Goal: Task Accomplishment & Management: Complete application form

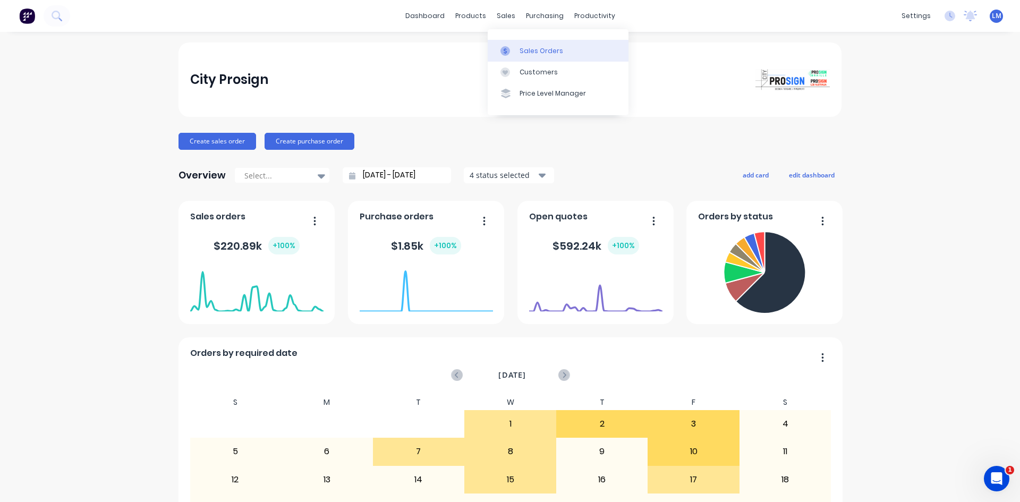
click at [520, 47] on div "Sales Orders" at bounding box center [541, 51] width 44 height 10
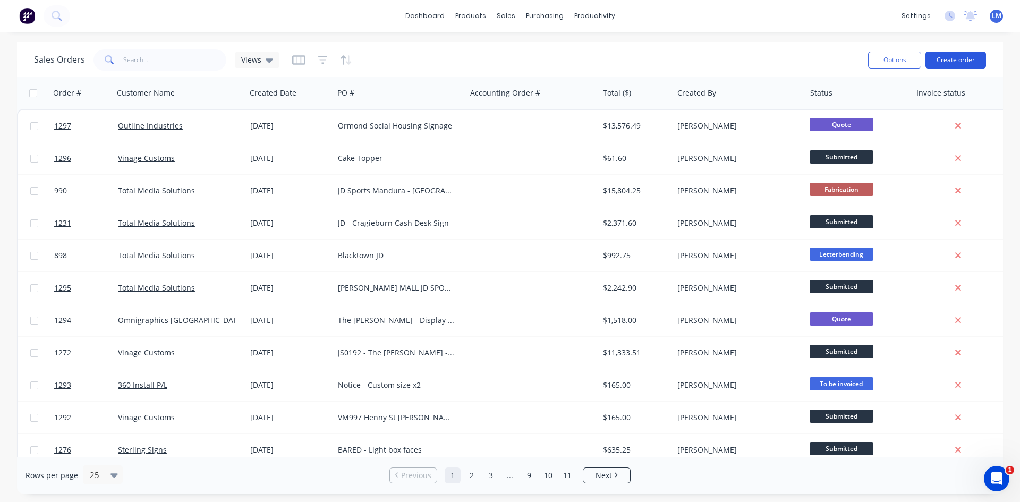
click at [948, 57] on button "Create order" at bounding box center [955, 60] width 61 height 17
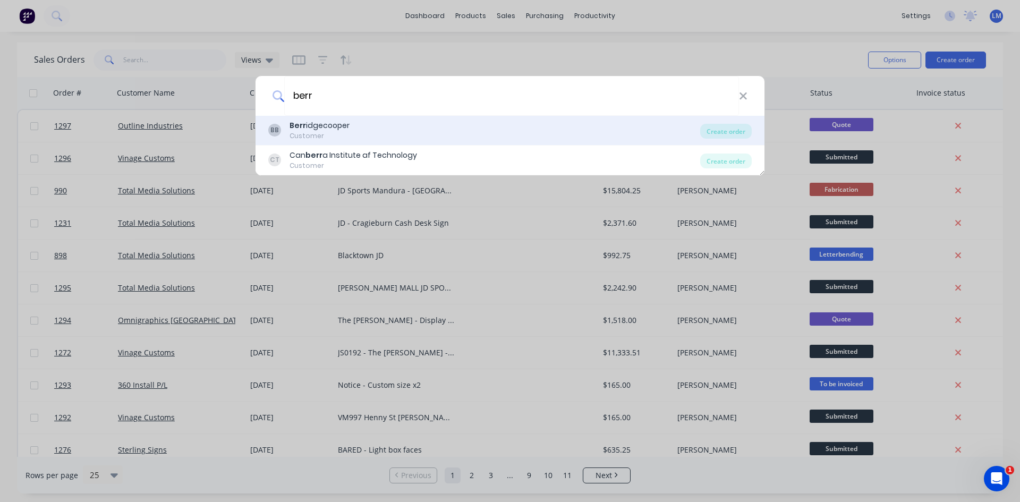
type input "berr"
click at [315, 132] on div "Customer" at bounding box center [319, 136] width 60 height 10
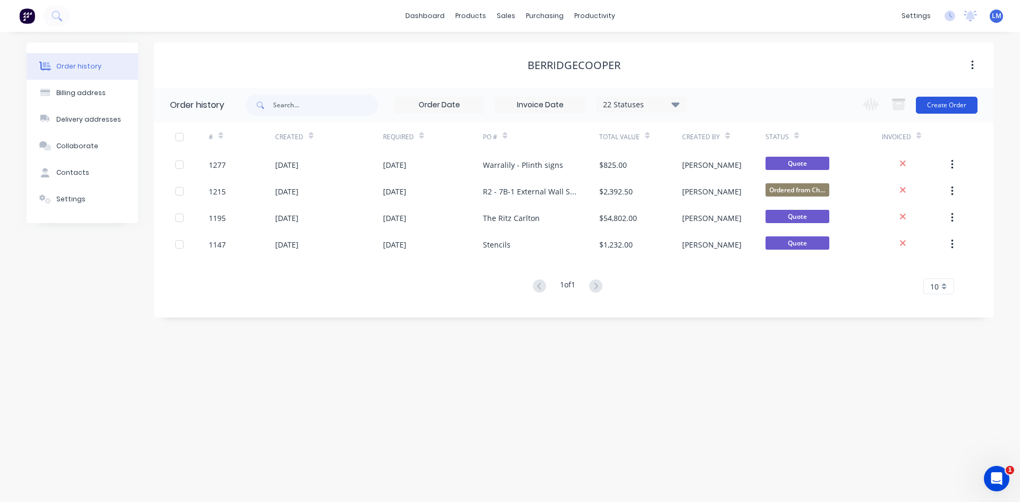
click at [936, 109] on button "Create Order" at bounding box center [947, 105] width 62 height 17
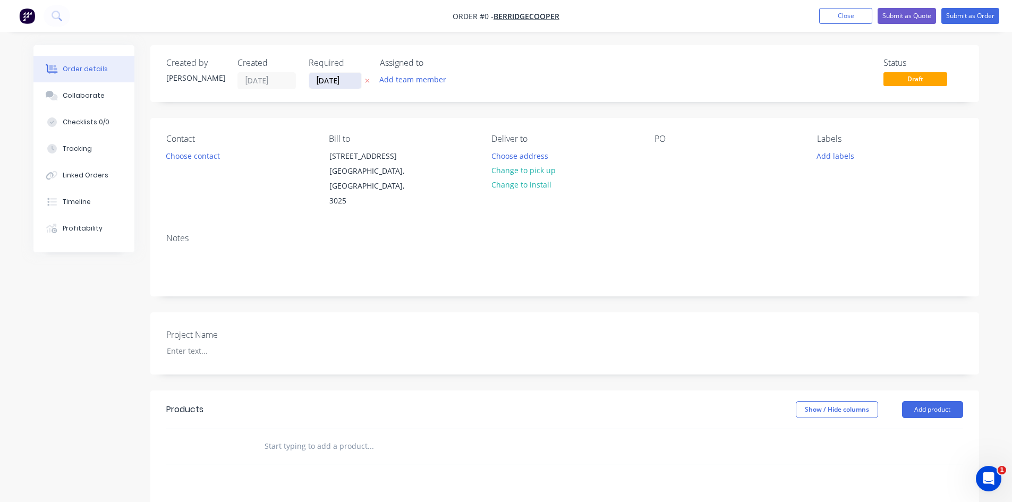
click at [347, 82] on input "[DATE]" at bounding box center [335, 81] width 52 height 16
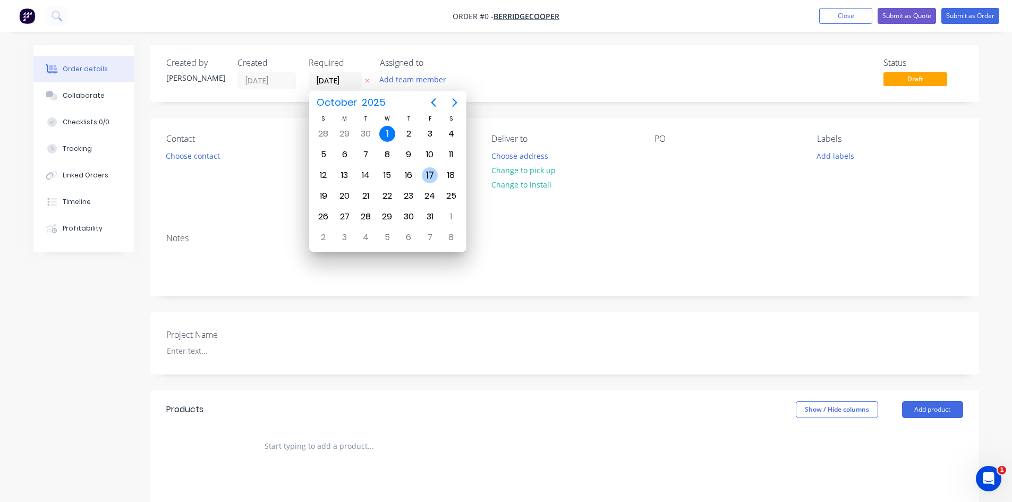
click at [432, 179] on div "17" at bounding box center [430, 175] width 16 height 16
type input "[DATE]"
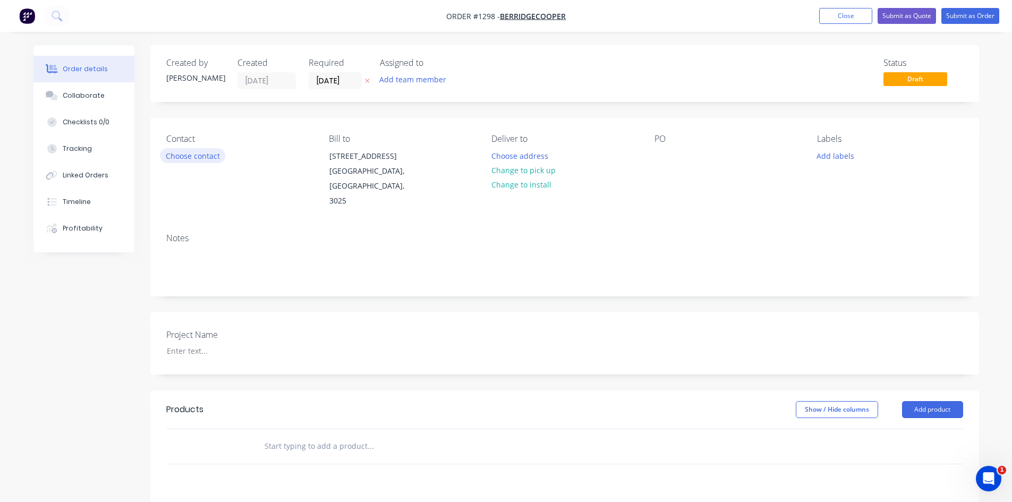
click at [200, 155] on button "Choose contact" at bounding box center [192, 155] width 65 height 14
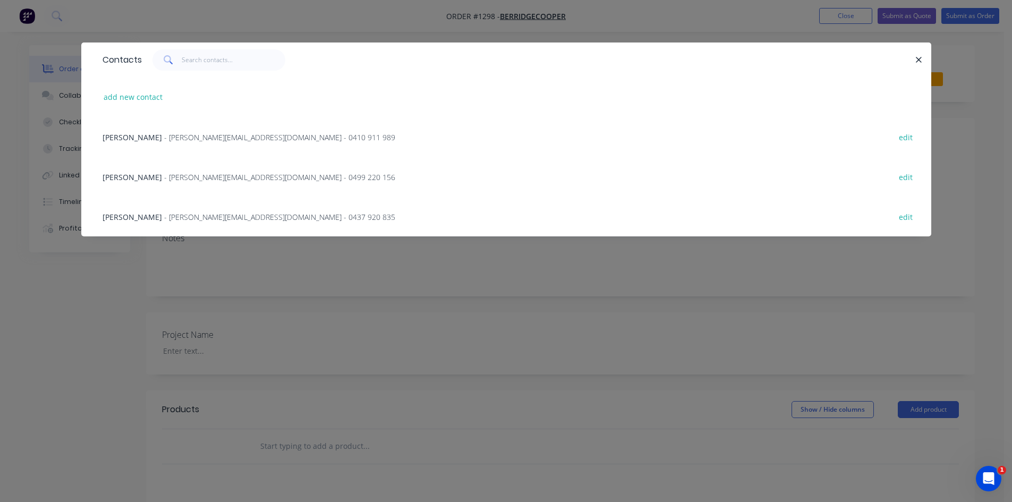
click at [170, 174] on span "- [PERSON_NAME][EMAIL_ADDRESS][DOMAIN_NAME] - 0499 220 156" at bounding box center [279, 177] width 231 height 10
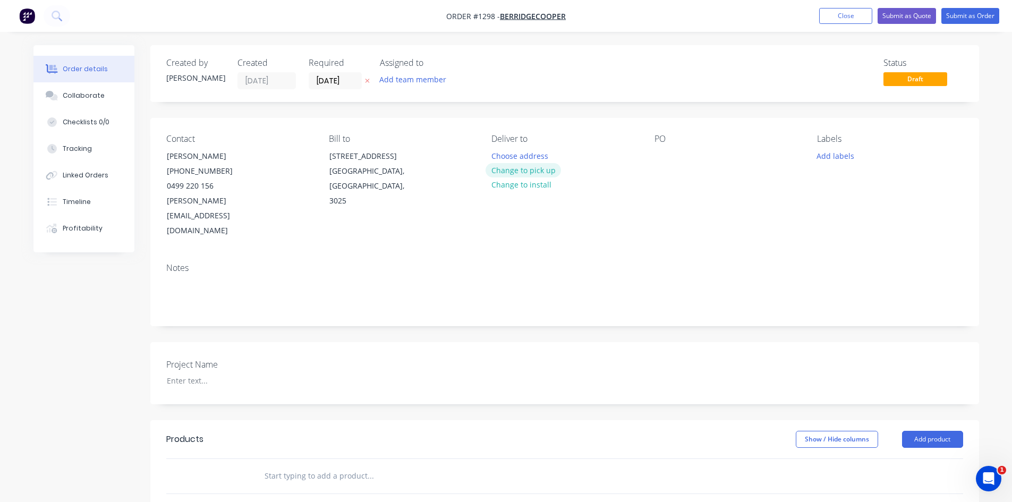
click at [523, 171] on button "Change to pick up" at bounding box center [522, 170] width 75 height 14
click at [668, 153] on div at bounding box center [662, 155] width 17 height 15
paste div
click at [202, 373] on div at bounding box center [224, 380] width 133 height 15
paste div
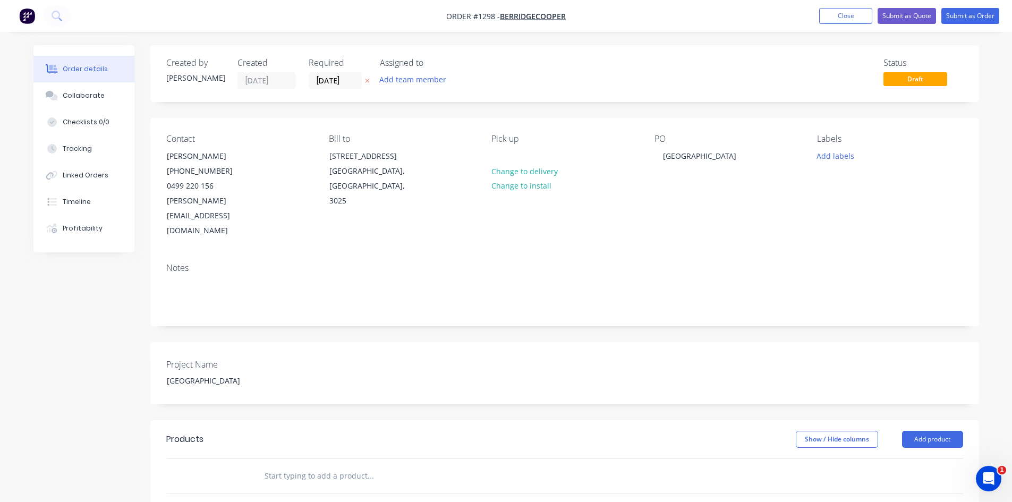
drag, startPoint x: 321, startPoint y: 469, endPoint x: 317, endPoint y: 465, distance: 6.4
click at [311, 465] on input "text" at bounding box center [370, 475] width 212 height 21
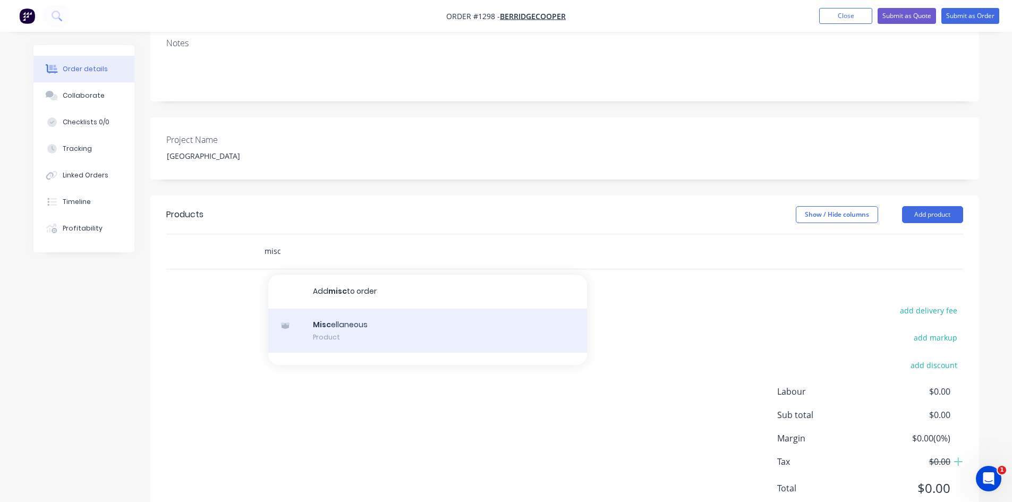
scroll to position [233, 0]
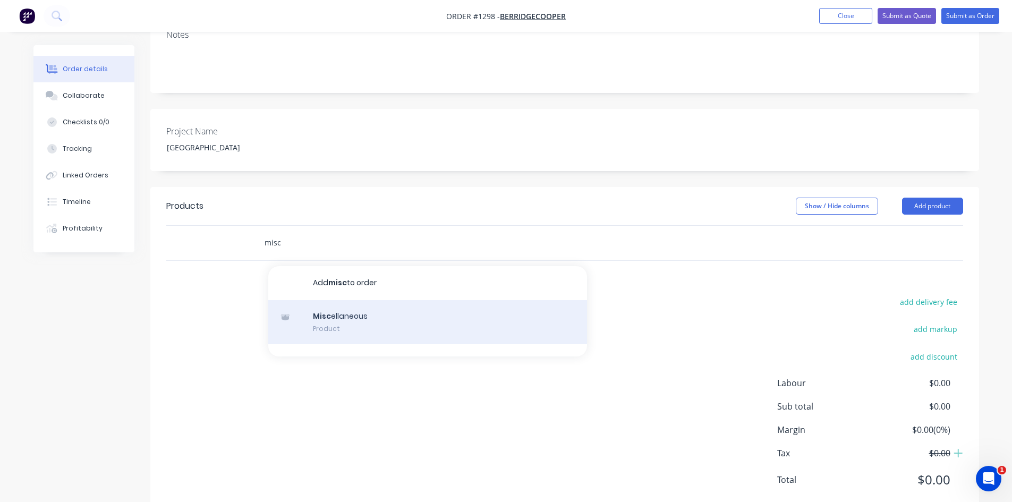
type input "misc"
click at [344, 300] on div "Misc ellaneous Product" at bounding box center [427, 322] width 319 height 45
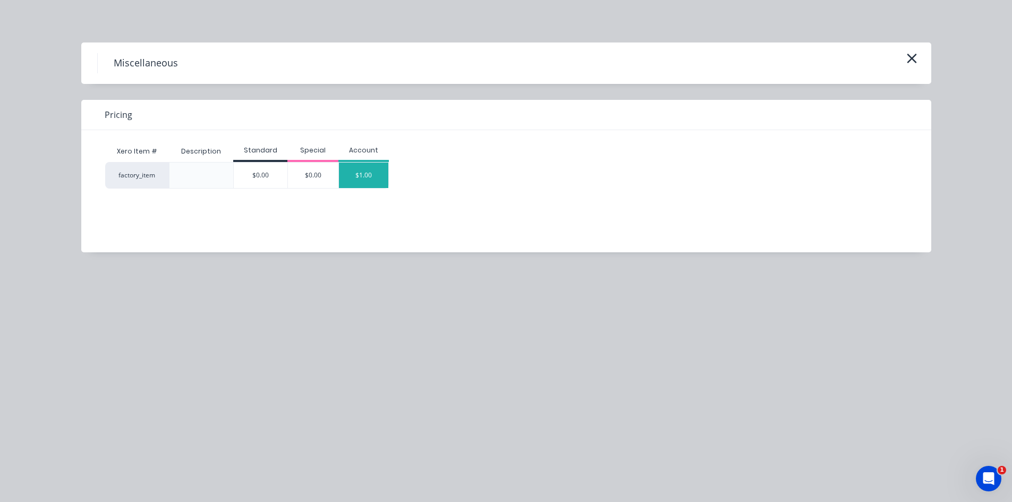
click at [378, 170] on div "$1.00" at bounding box center [364, 175] width 50 height 25
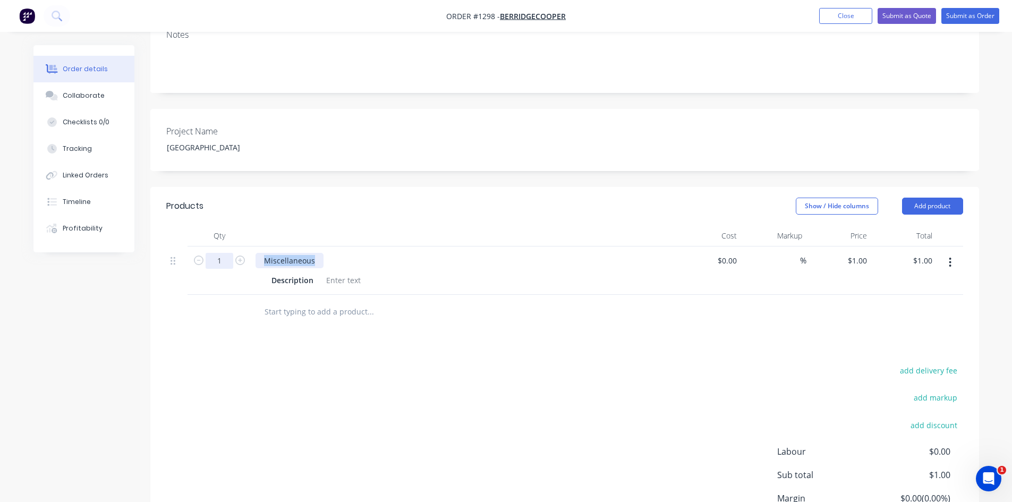
drag, startPoint x: 267, startPoint y: 229, endPoint x: 223, endPoint y: 229, distance: 43.5
click at [223, 246] on div "1 Miscellaneous Description $0.00 $0.00 % $1.00 $1.00 $1.00 $1.00" at bounding box center [564, 270] width 797 height 48
click at [312, 253] on div "Miscellaneous" at bounding box center [289, 260] width 68 height 15
drag, startPoint x: 319, startPoint y: 232, endPoint x: 252, endPoint y: 226, distance: 67.2
click at [252, 246] on div "Miscellaneous Description" at bounding box center [463, 270] width 425 height 48
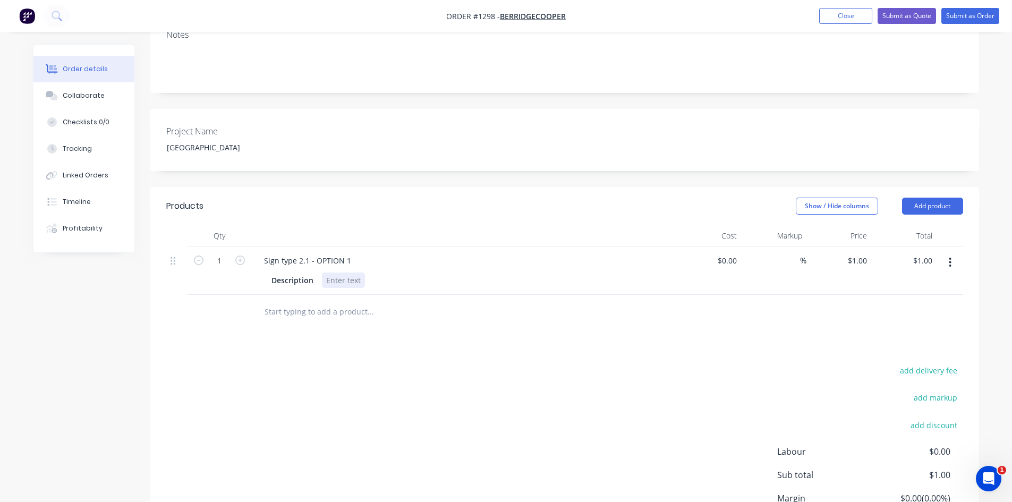
click at [344, 272] on div at bounding box center [343, 279] width 43 height 15
click at [343, 272] on div at bounding box center [343, 279] width 43 height 15
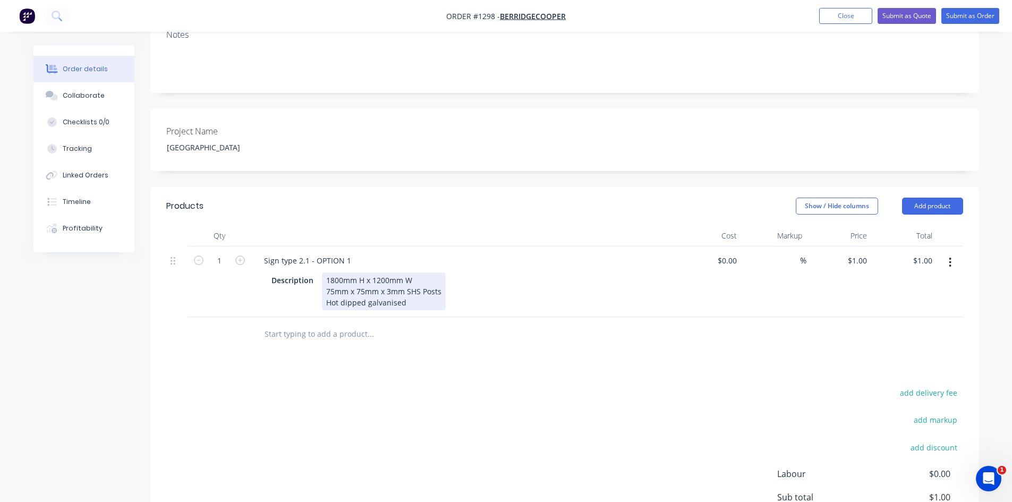
click at [443, 272] on div "1800mm H x 1200mm W 75mm x 75mm x 3mm SHS Posts Hot dipped galvanised" at bounding box center [384, 291] width 124 height 38
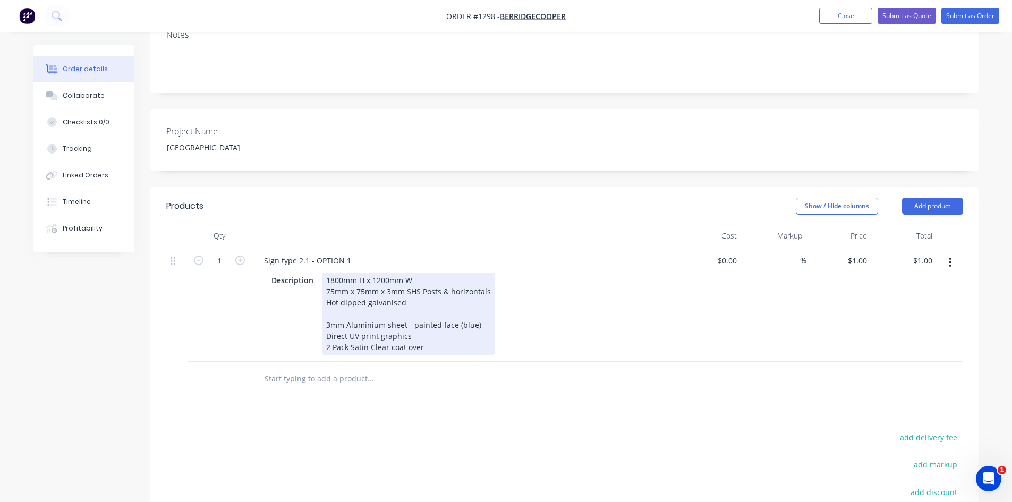
click at [490, 272] on div "1800mm H x 1200mm W 75mm x 75mm x 3mm SHS Posts & horizontals Hot dipped galvan…" at bounding box center [408, 313] width 173 height 82
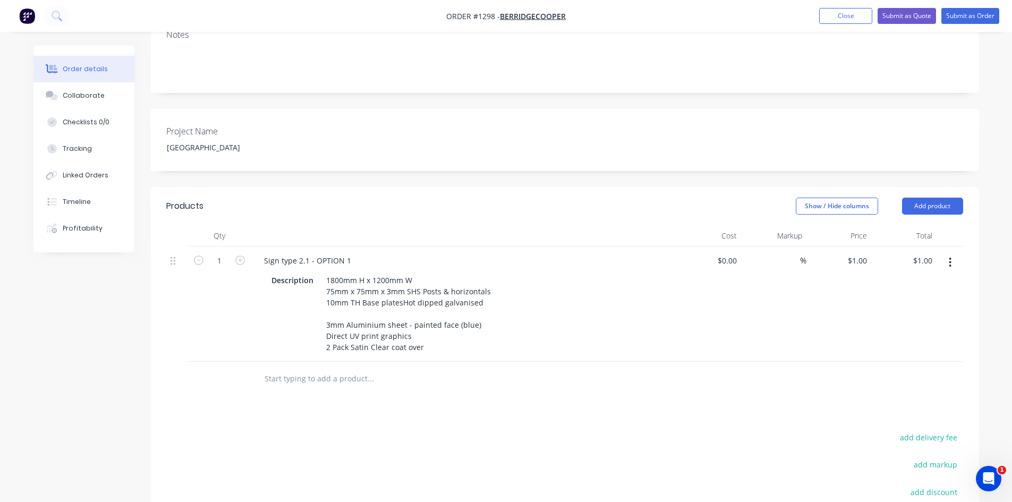
click at [550, 397] on div "Products Show / Hide columns Add product Qty Cost Markup Price Total 1 Sign typ…" at bounding box center [564, 419] width 828 height 464
click at [797, 253] on input at bounding box center [794, 260] width 12 height 15
type input "45"
type input "$0.00"
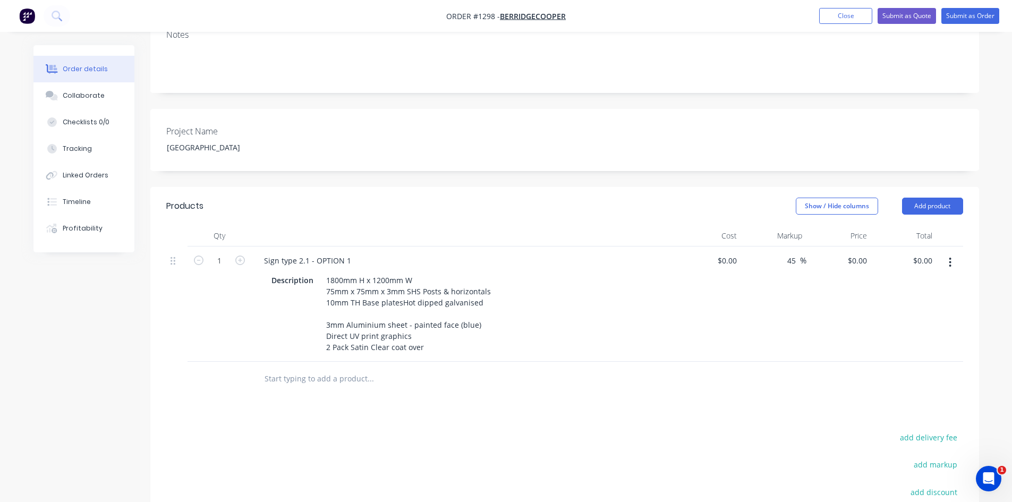
click at [829, 321] on div "$0.00 $0.00" at bounding box center [838, 303] width 65 height 115
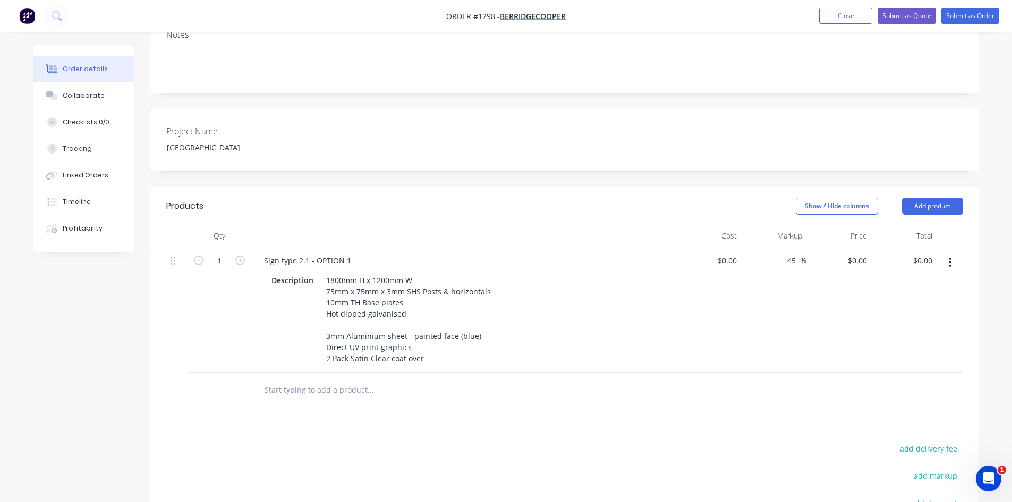
click at [948, 253] on button "button" at bounding box center [949, 262] width 25 height 19
click at [919, 304] on div "Duplicate" at bounding box center [912, 311] width 82 height 15
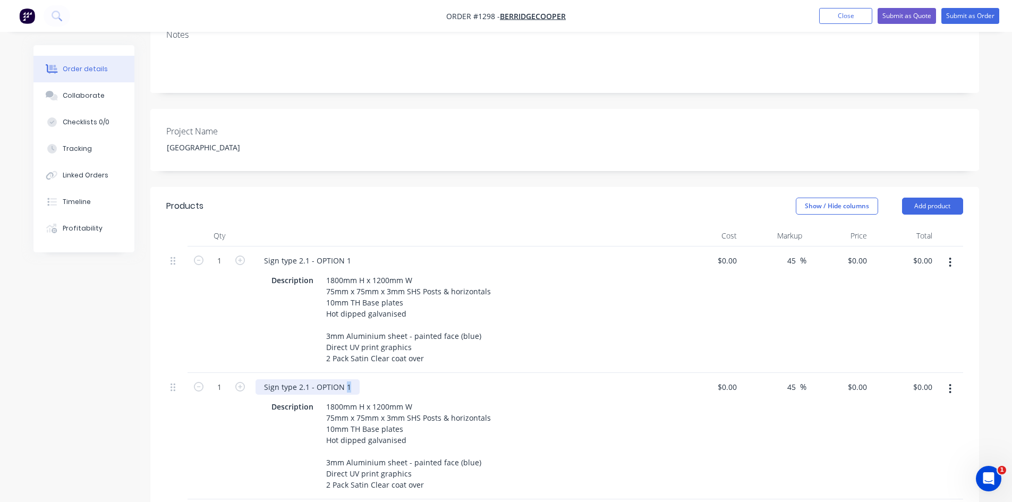
drag, startPoint x: 345, startPoint y: 357, endPoint x: 352, endPoint y: 357, distance: 6.4
click at [352, 379] on div "Sign type 2.1 - OPTION 1" at bounding box center [307, 386] width 104 height 15
click at [570, 417] on div "Description 1800mm H x 1200mm W 75mm x 75mm x 3mm SHS Posts & horizontals 10mm …" at bounding box center [461, 445] width 389 height 93
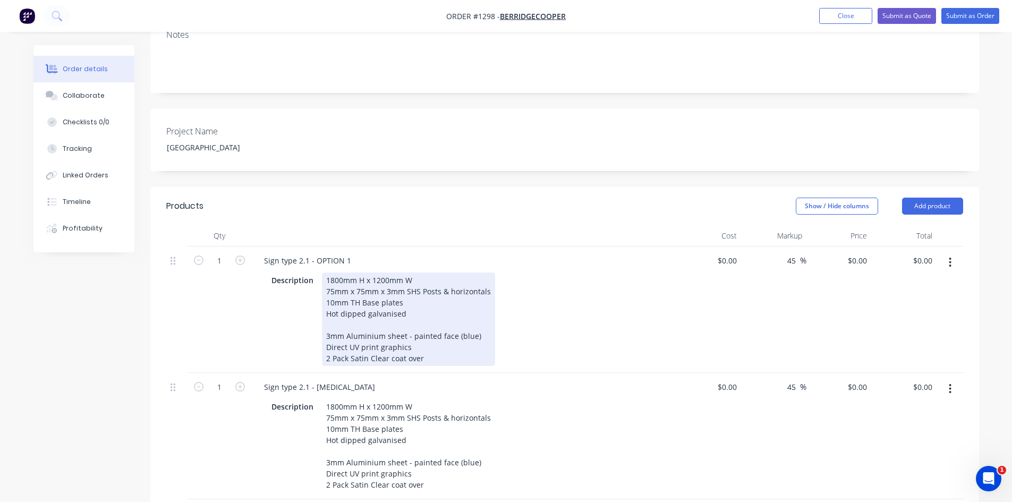
click at [480, 308] on div "1800mm H x 1200mm W 75mm x 75mm x 3mm SHS Posts & horizontals 10mm TH Base plat…" at bounding box center [408, 318] width 173 height 93
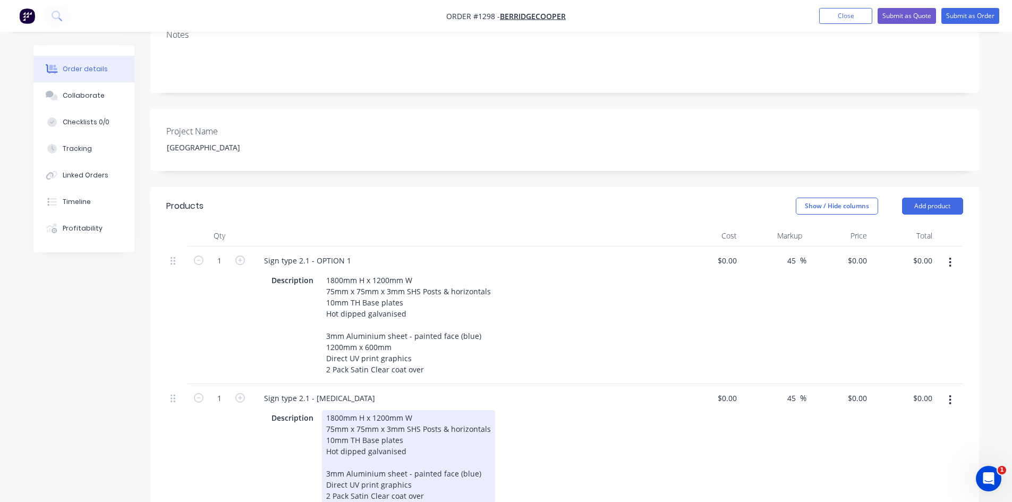
click at [475, 446] on div "1800mm H x 1200mm W 75mm x 75mm x 3mm SHS Posts & horizontals 10mm TH Base plat…" at bounding box center [408, 456] width 173 height 93
click at [659, 445] on div "Description 1800mm H x 1200mm W 75mm x 75mm x 3mm SHS Posts & horizontals 10mm …" at bounding box center [463, 467] width 416 height 118
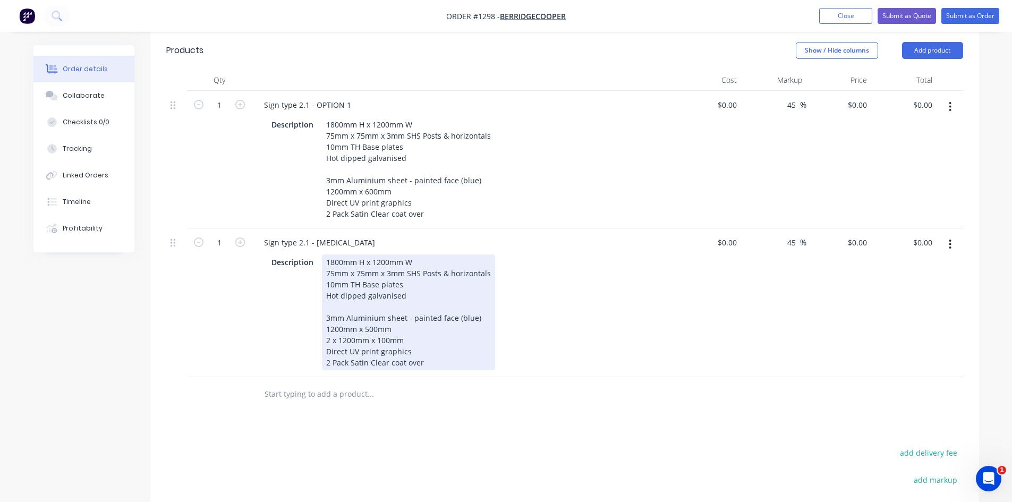
scroll to position [392, 0]
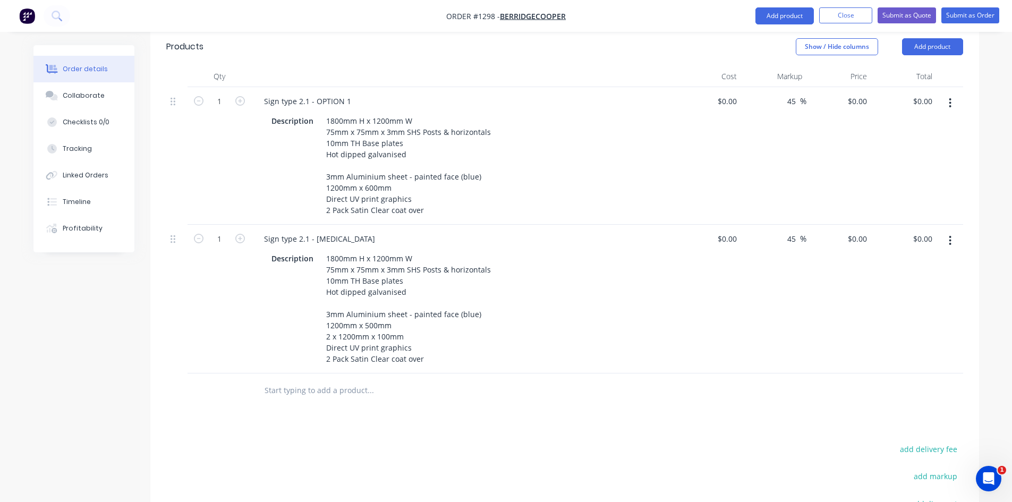
click at [952, 231] on button "button" at bounding box center [949, 240] width 25 height 19
click at [896, 282] on div "Duplicate" at bounding box center [912, 289] width 82 height 15
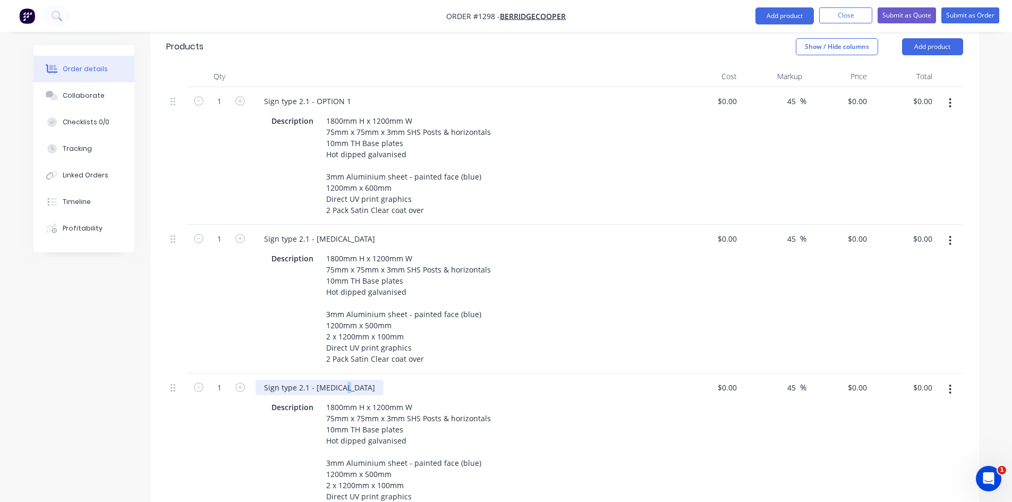
drag, startPoint x: 344, startPoint y: 358, endPoint x: 353, endPoint y: 358, distance: 9.0
click at [353, 380] on div "Sign type 2.1 - [MEDICAL_DATA]" at bounding box center [319, 387] width 128 height 15
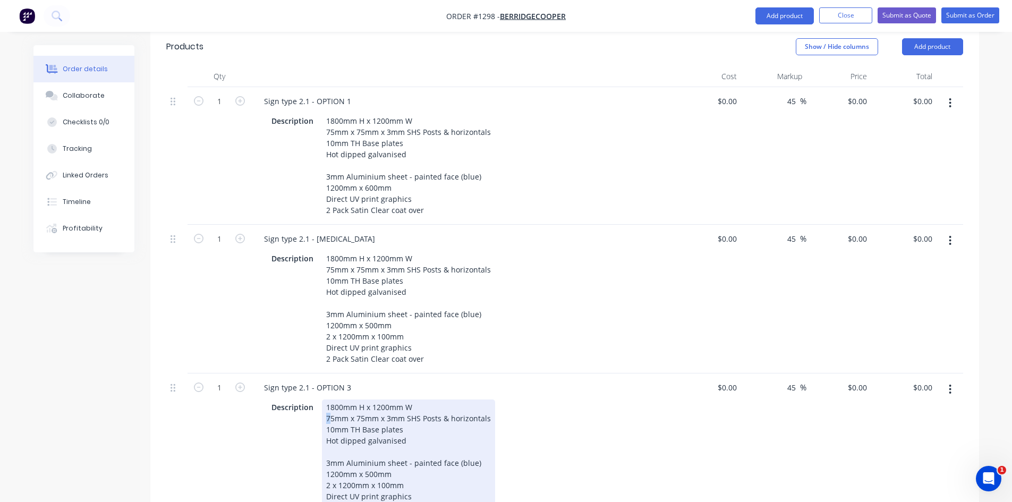
drag, startPoint x: 331, startPoint y: 388, endPoint x: 320, endPoint y: 387, distance: 11.7
click at [320, 399] on div "Description 1800mm H x 1200mm W 75mm x 75mm x 3mm SHS Posts & horizontals 10mm …" at bounding box center [461, 457] width 389 height 116
click at [480, 435] on div "1800mm H x 1200mm W 150mm x 150mm x 3mm SHS Posts & horizontals 10mm TH Base pl…" at bounding box center [413, 457] width 182 height 116
click at [330, 442] on div "1800mm H x 1200mm W 150mm x 150mm x 3mm SHS Posts & horizontals 10mm TH Base pl…" at bounding box center [431, 457] width 218 height 116
drag, startPoint x: 408, startPoint y: 454, endPoint x: 313, endPoint y: 451, distance: 95.1
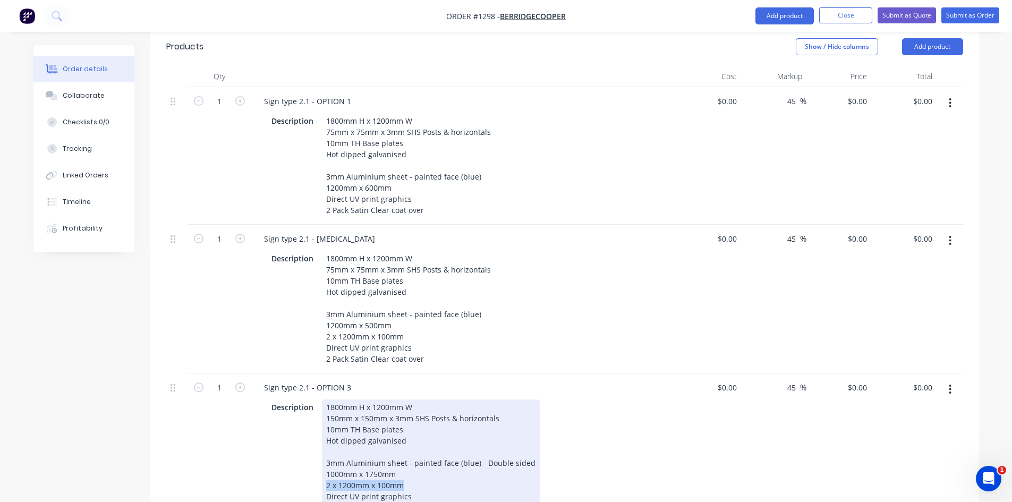
click at [313, 451] on div "Description 1800mm H x 1200mm W 150mm x 150mm x 3mm SHS Posts & horizontals 10m…" at bounding box center [461, 457] width 389 height 116
drag, startPoint x: 329, startPoint y: 377, endPoint x: 319, endPoint y: 378, distance: 10.7
click at [319, 399] on div "Description 1800mm H x 1200mm W 150mm x 150mm x 3mm SHS Posts & horizontals 10m…" at bounding box center [461, 457] width 389 height 116
click at [583, 413] on div "Description 2000mm H x 1000mm W 150mm x 150mm x 3mm SHS Posts & horizontals 10m…" at bounding box center [461, 457] width 389 height 116
drag, startPoint x: 323, startPoint y: 467, endPoint x: 375, endPoint y: 466, distance: 52.1
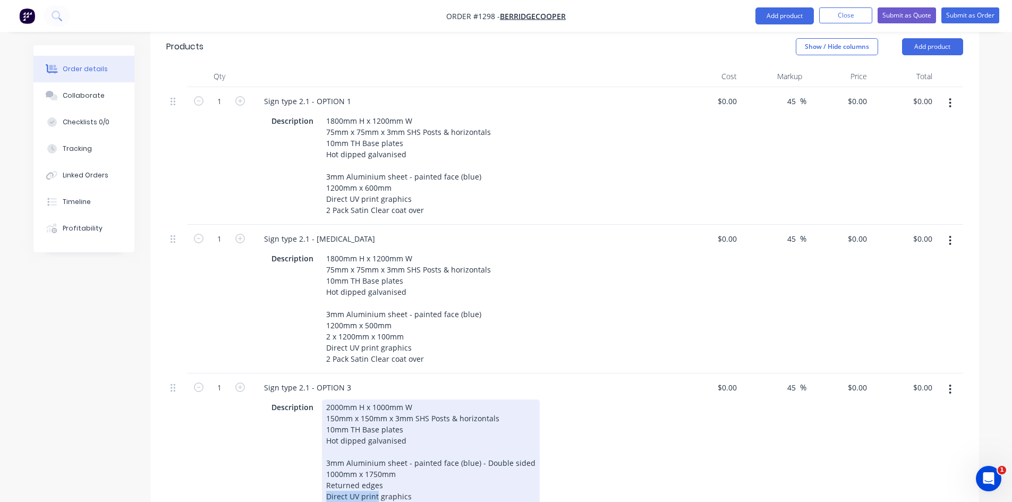
click at [375, 466] on div "2000mm H x 1000mm W 150mm x 150mm x 3mm SHS Posts & horizontals 10mm TH Base pl…" at bounding box center [431, 457] width 218 height 116
click at [611, 439] on div "Description 2000mm H x 1000mm W 150mm x 150mm x 3mm SHS Posts & horizontals 10m…" at bounding box center [461, 457] width 389 height 116
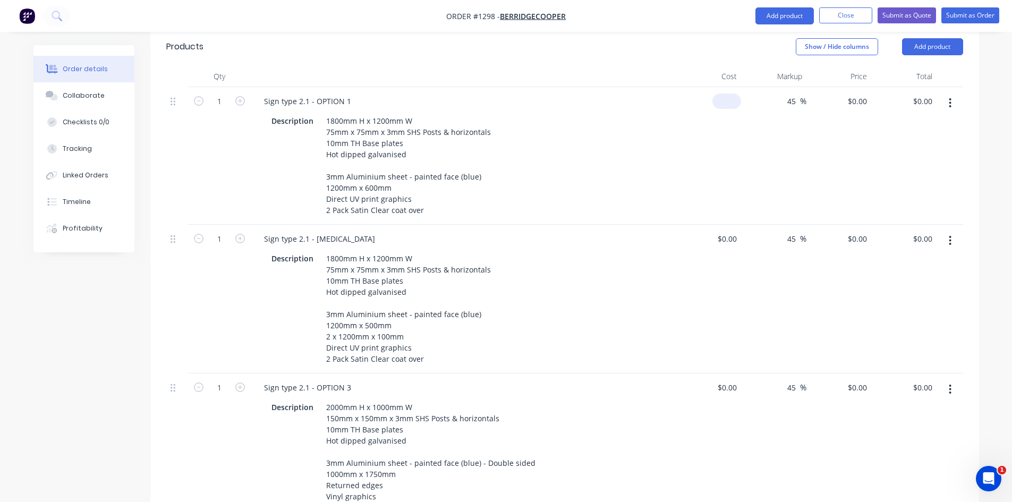
click at [730, 93] on input at bounding box center [728, 100] width 24 height 15
type input "$1,400.00"
type input "$2,030.00"
click at [724, 259] on div "$0.00 $0.00" at bounding box center [708, 299] width 65 height 149
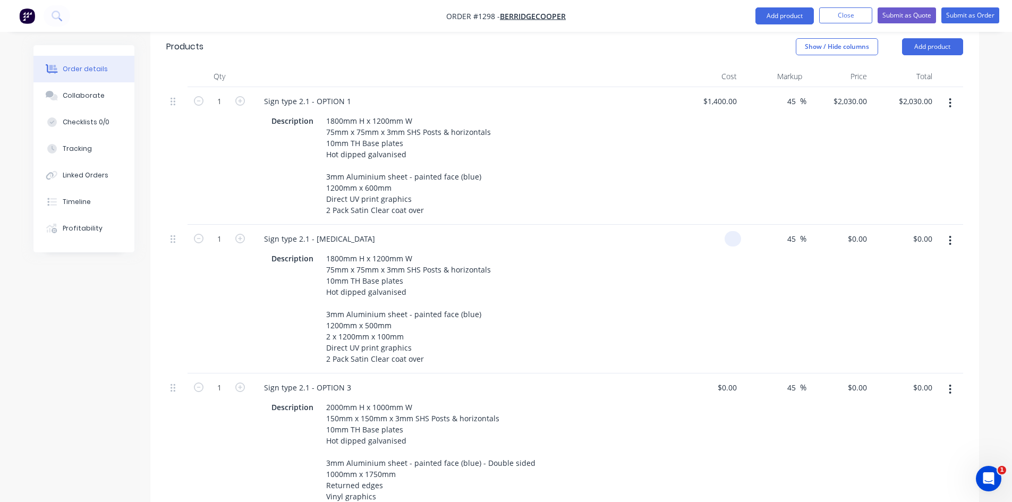
click at [724, 225] on div at bounding box center [708, 299] width 65 height 149
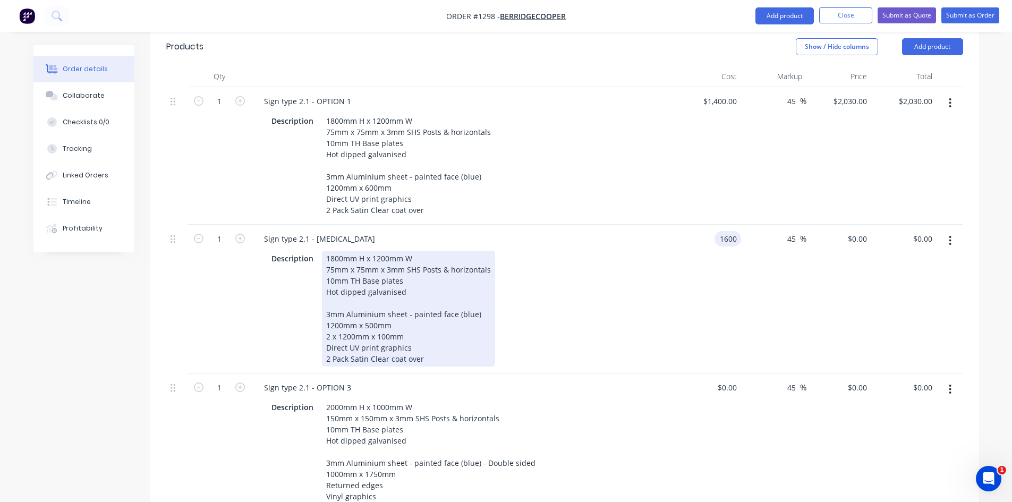
type input "$1,600.00"
type input "$2,320.00"
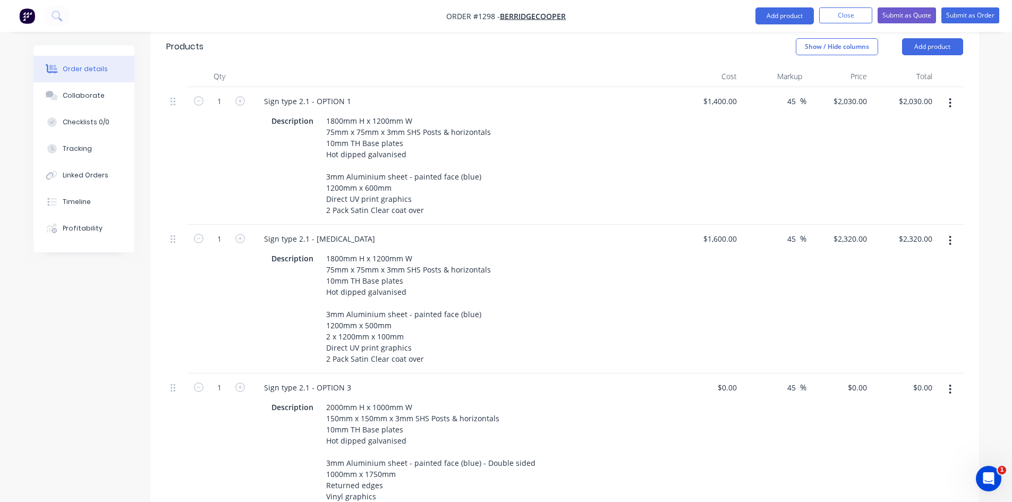
click at [630, 322] on div "Description 1800mm H x 1200mm W 75mm x 75mm x 3mm SHS Posts & horizontals 10mm …" at bounding box center [461, 309] width 389 height 116
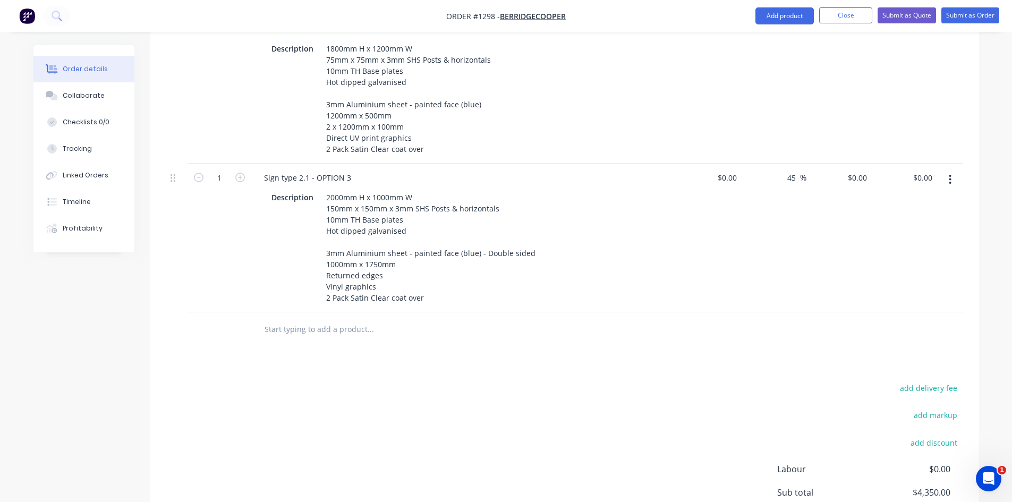
scroll to position [605, 0]
click at [725, 167] on div "$0.00" at bounding box center [726, 174] width 29 height 15
type input "$5,830.00"
type input "$8,453.50"
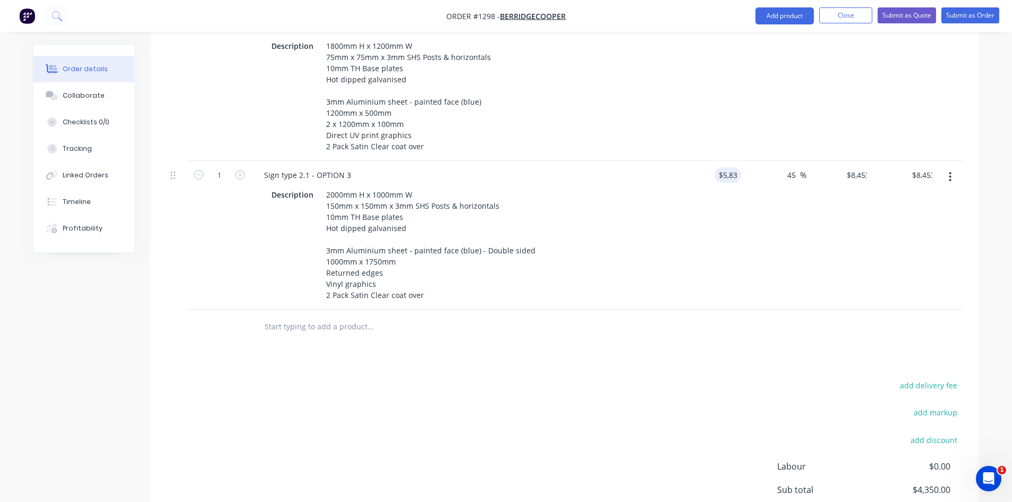
click at [550, 438] on div "add delivery fee add markup add discount Labour $0.00 Sub total $4,350.00 Margi…" at bounding box center [564, 480] width 797 height 205
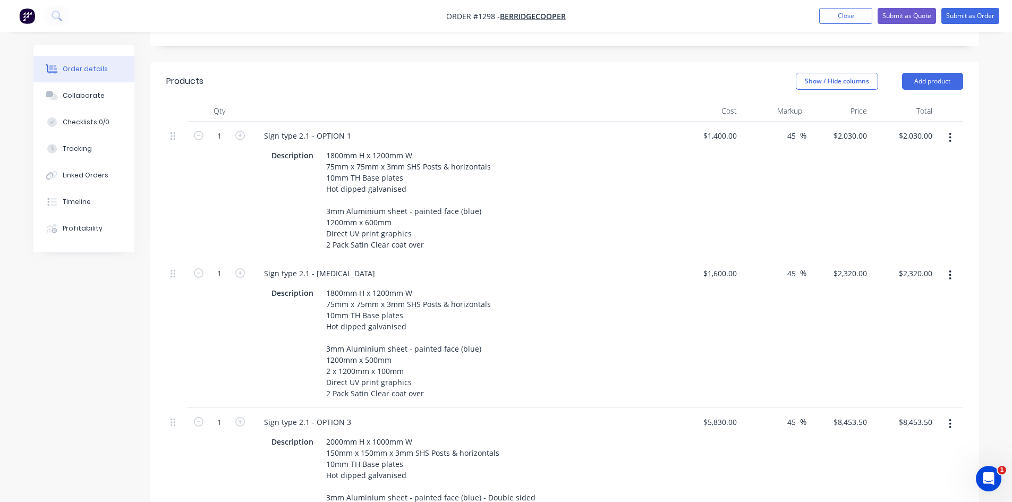
scroll to position [339, 0]
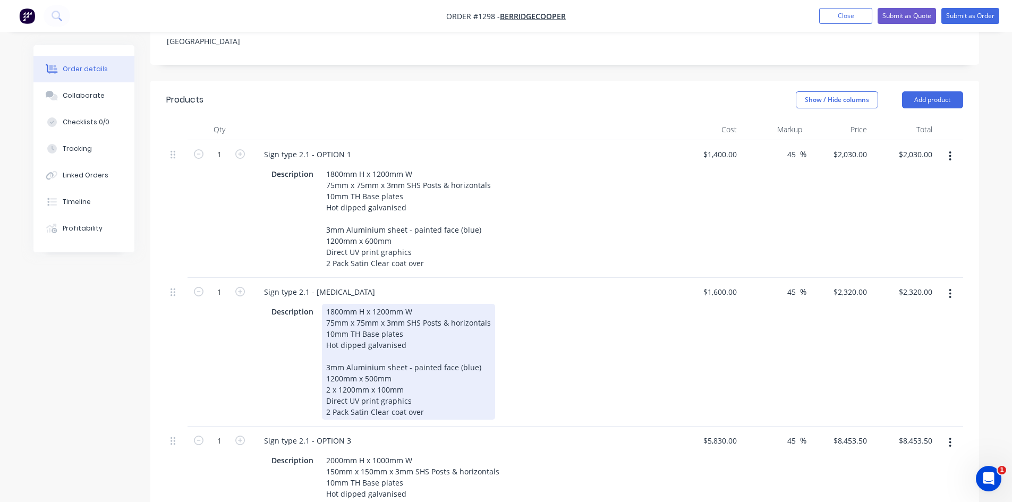
click at [481, 338] on div "1800mm H x 1200mm W 75mm x 75mm x 3mm SHS Posts & horizontals 10mm TH Base plat…" at bounding box center [408, 362] width 173 height 116
click at [461, 385] on div "1800mm H x 1200mm W 75mm x 75mm x 3mm SHS Posts & horizontals 10mm TH Base plat…" at bounding box center [408, 362] width 173 height 116
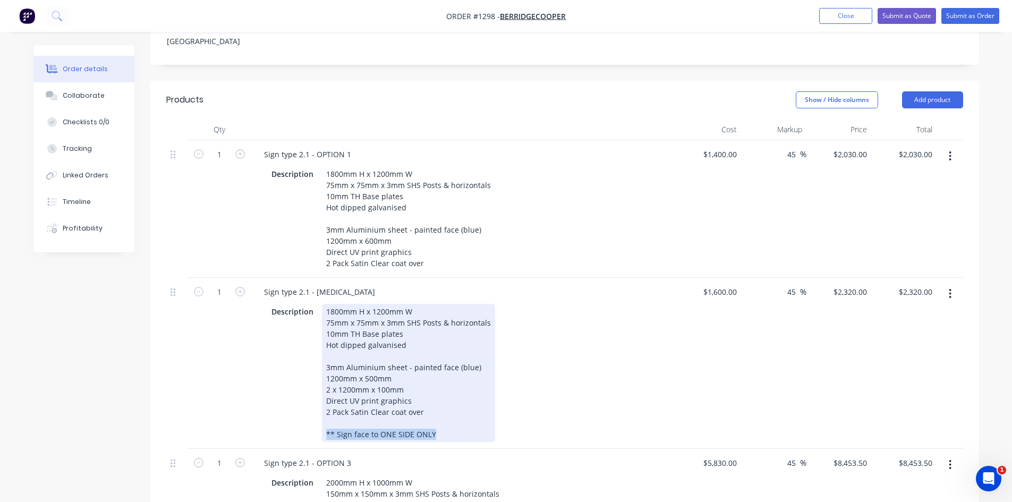
drag, startPoint x: 439, startPoint y: 407, endPoint x: 321, endPoint y: 402, distance: 117.5
click at [322, 402] on div "1800mm H x 1200mm W 75mm x 75mm x 3mm SHS Posts & horizontals 10mm TH Base plat…" at bounding box center [408, 373] width 173 height 138
copy div "** Sign face to ONE SIDE ONLY"
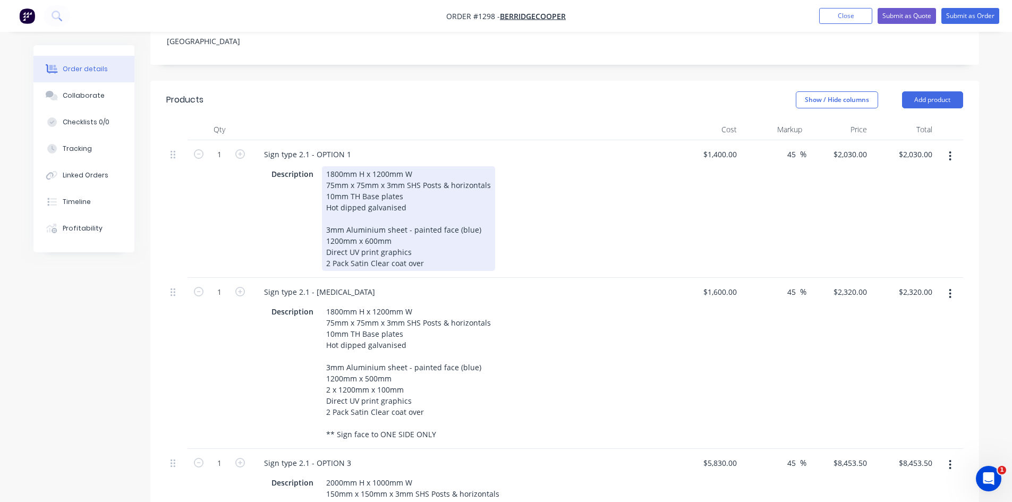
click at [430, 230] on div "1800mm H x 1200mm W 75mm x 75mm x 3mm SHS Posts & horizontals 10mm TH Base plat…" at bounding box center [408, 218] width 173 height 105
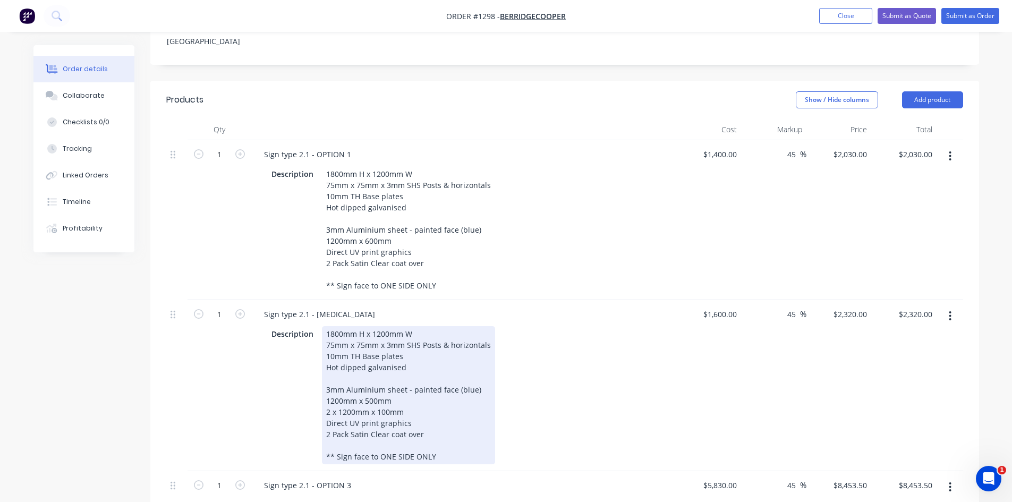
click at [613, 412] on div "Description 1800mm H x 1200mm W 75mm x 75mm x 3mm SHS Posts & horizontals 10mm …" at bounding box center [461, 395] width 389 height 138
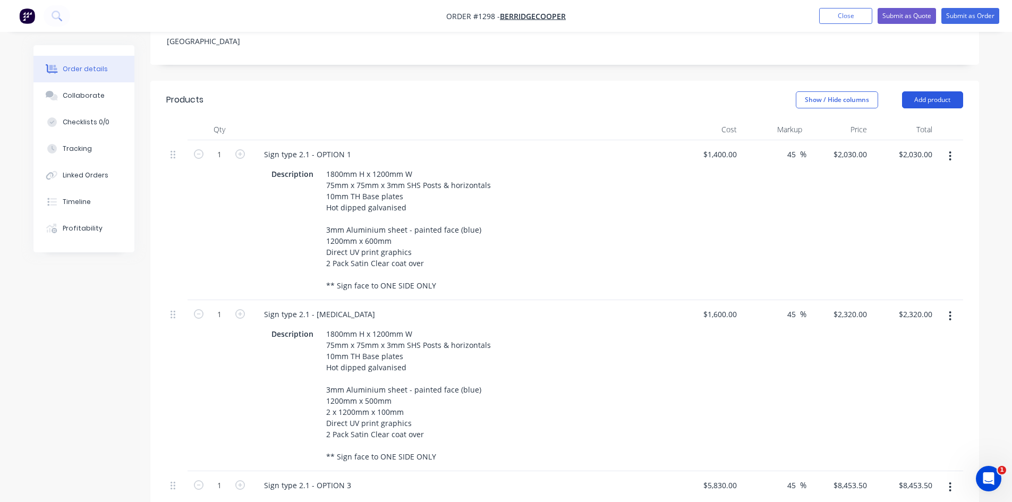
click at [939, 91] on button "Add product" at bounding box center [932, 99] width 61 height 17
click at [912, 268] on div "Notes (External)" at bounding box center [912, 275] width 82 height 15
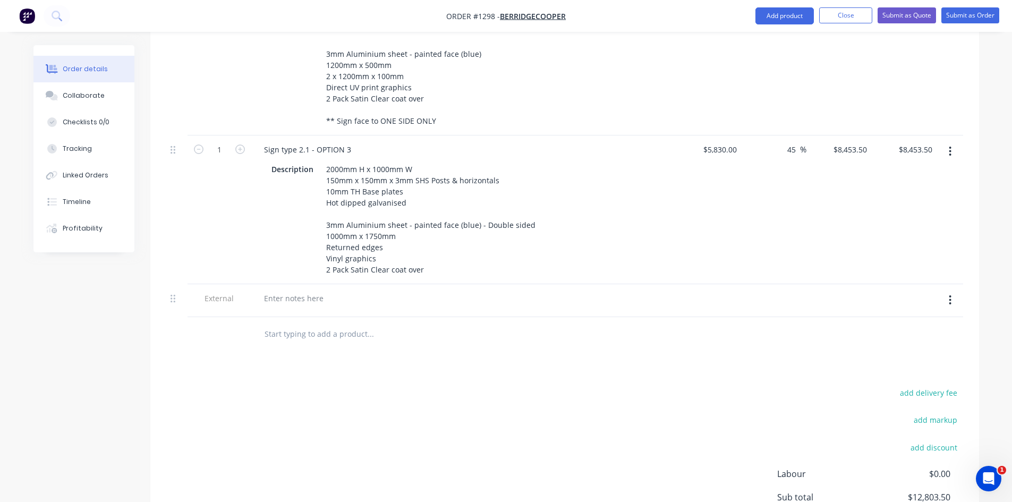
scroll to position [764, 0]
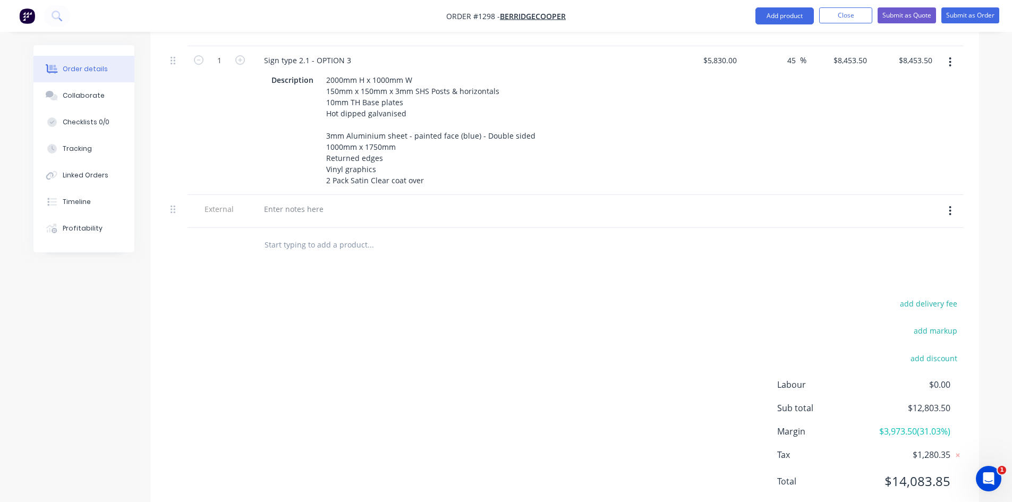
click at [332, 195] on div at bounding box center [463, 211] width 425 height 33
click at [323, 201] on div at bounding box center [293, 208] width 76 height 15
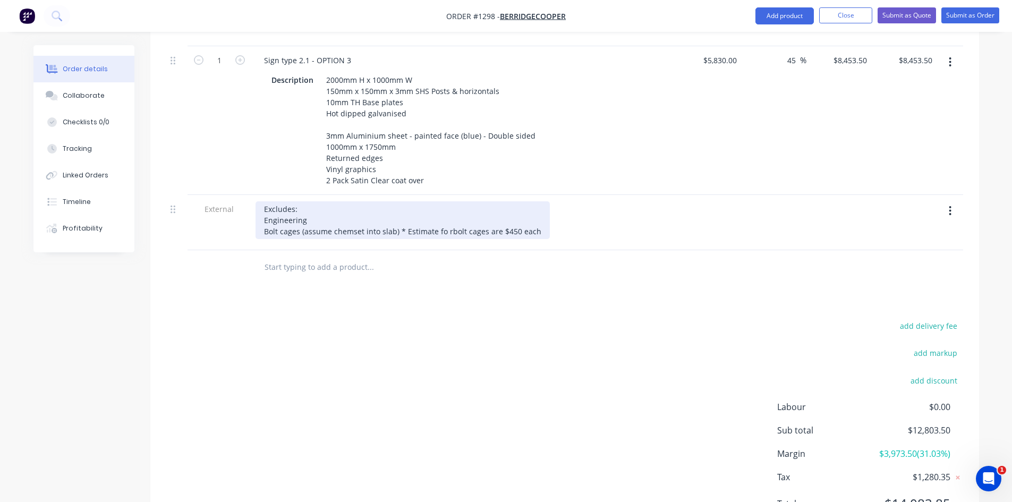
click at [442, 204] on div "Excludes: Engineering Bolt cages (assume chemset into slab) * Estimate fo rbolt…" at bounding box center [402, 220] width 294 height 38
click at [601, 204] on div "Excludes: Engineering Bolt cages (assume chemset into slab) * Estimate for bolt…" at bounding box center [434, 220] width 359 height 38
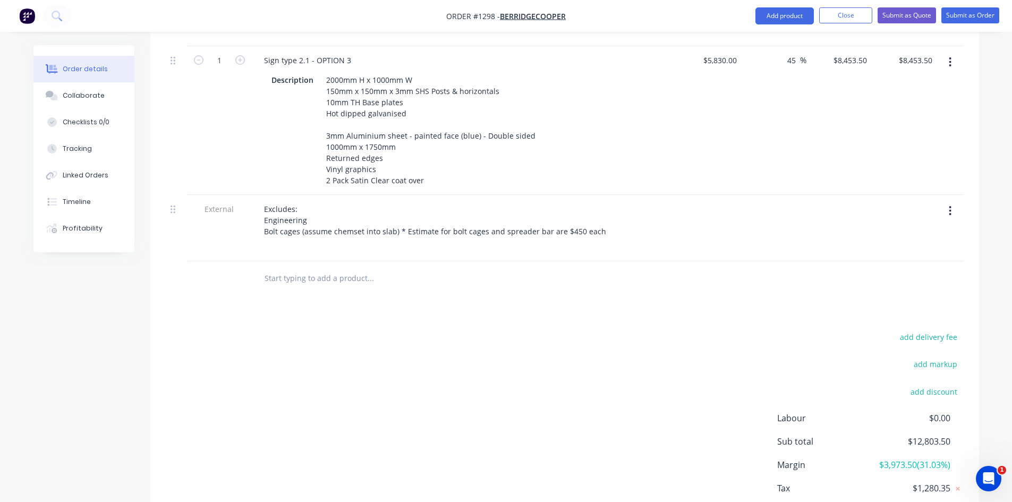
click at [546, 294] on div "Products Show / Hide columns Add product Qty Cost Markup Price Total 1 Sign typ…" at bounding box center [564, 103] width 828 height 895
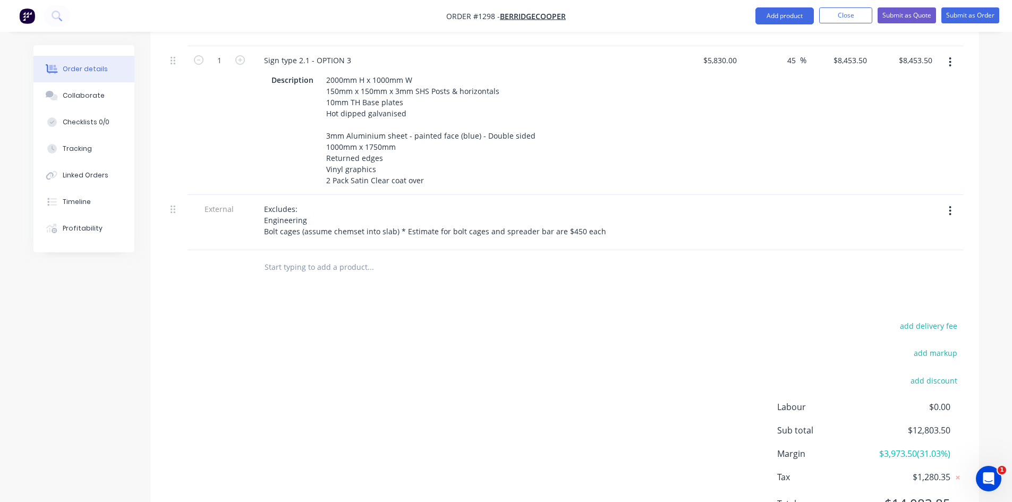
click at [603, 202] on div "Excludes: Engineering Bolt cages (assume chemset into slab) * Estimate for bolt…" at bounding box center [463, 220] width 416 height 38
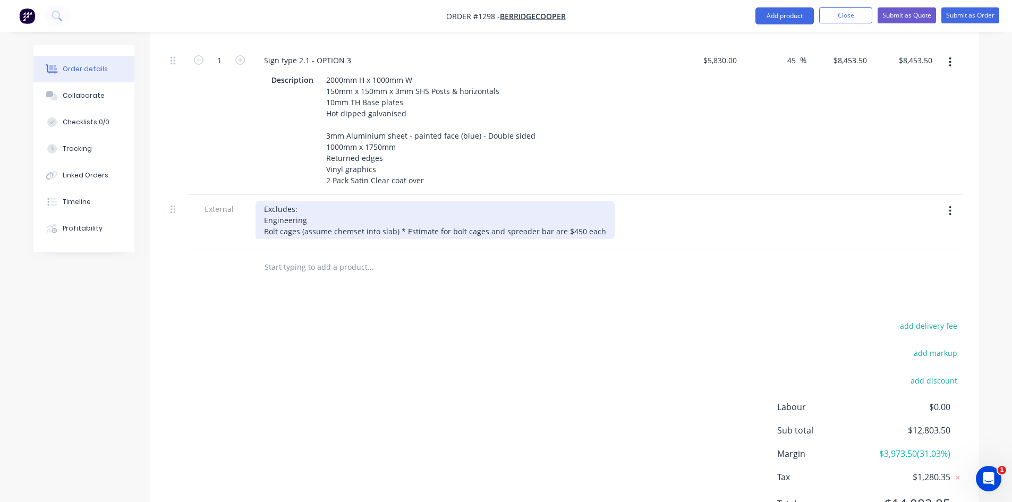
click at [597, 205] on div "Excludes: Engineering Bolt cages (assume chemset into slab) * Estimate for bolt…" at bounding box center [434, 220] width 359 height 38
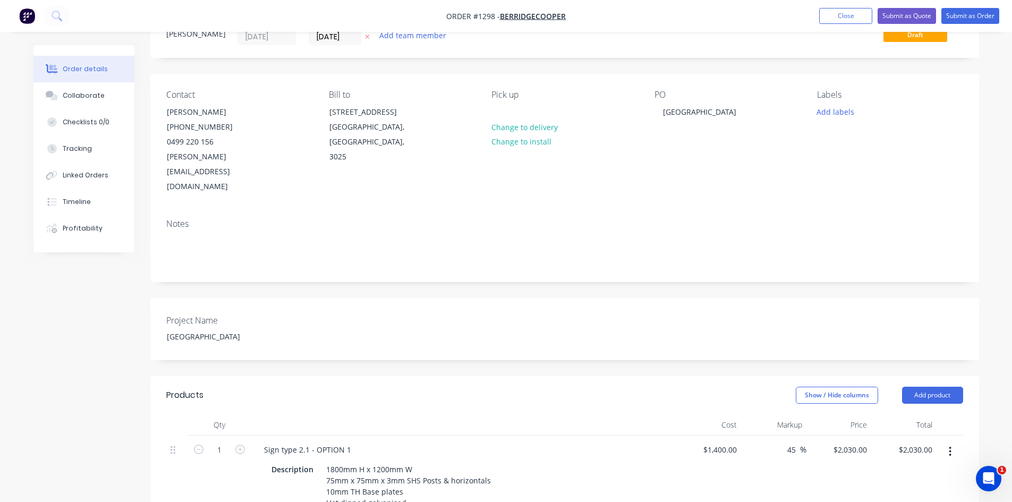
scroll to position [0, 0]
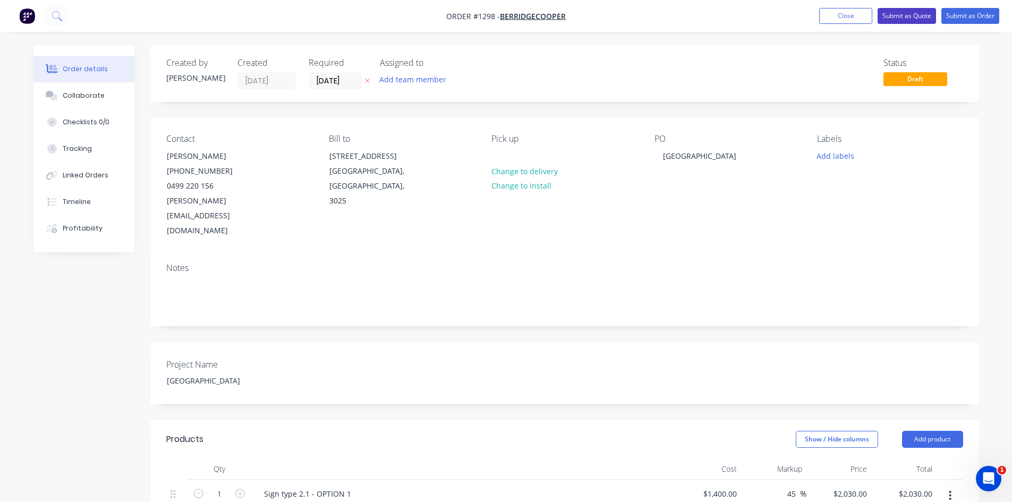
click at [908, 17] on button "Submit as Quote" at bounding box center [906, 16] width 58 height 16
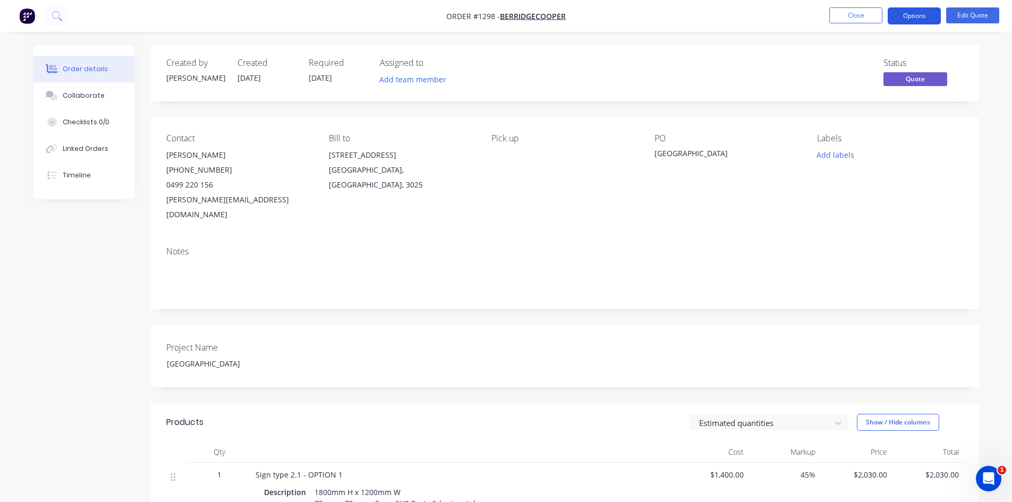
click at [922, 13] on button "Options" at bounding box center [913, 15] width 53 height 17
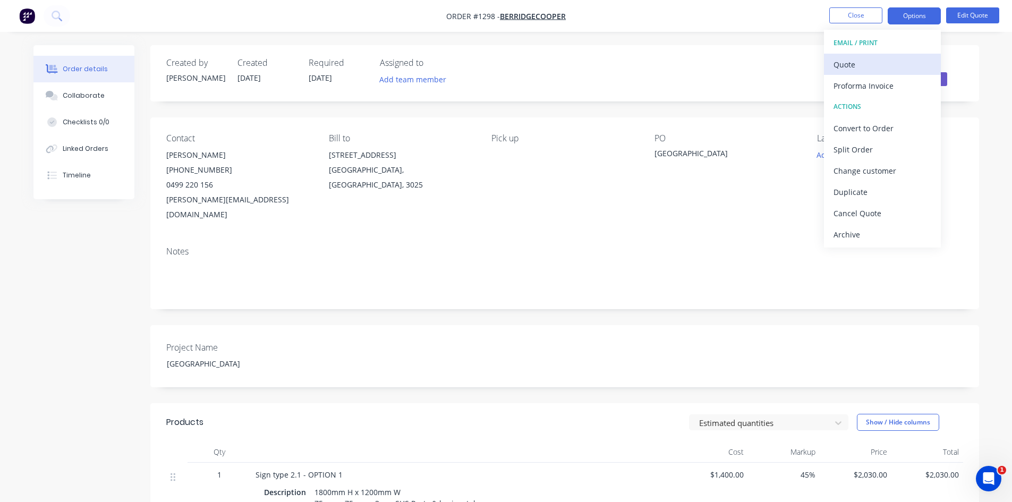
click at [874, 67] on div "Quote" at bounding box center [882, 64] width 98 height 15
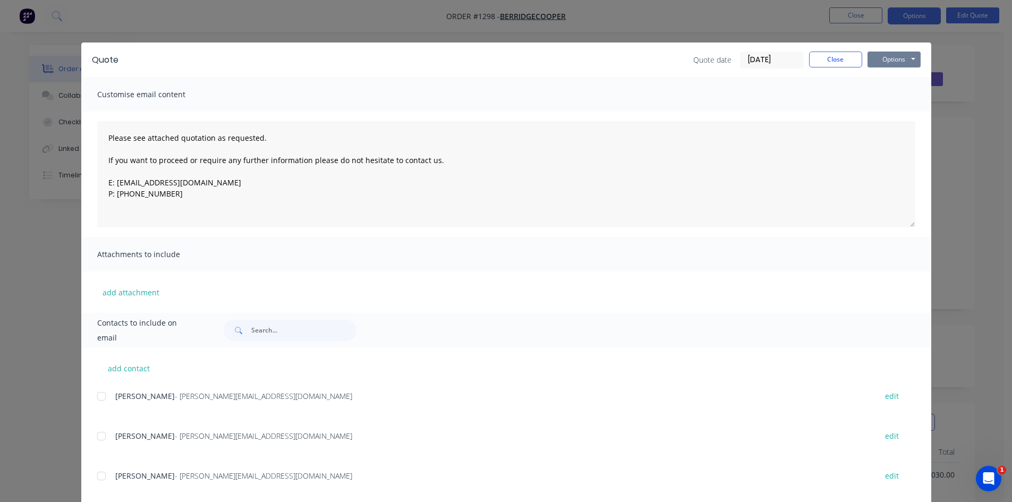
click at [895, 57] on button "Options" at bounding box center [893, 60] width 53 height 16
click at [885, 101] on button "Print" at bounding box center [901, 96] width 68 height 18
click at [832, 65] on button "Close" at bounding box center [835, 60] width 53 height 16
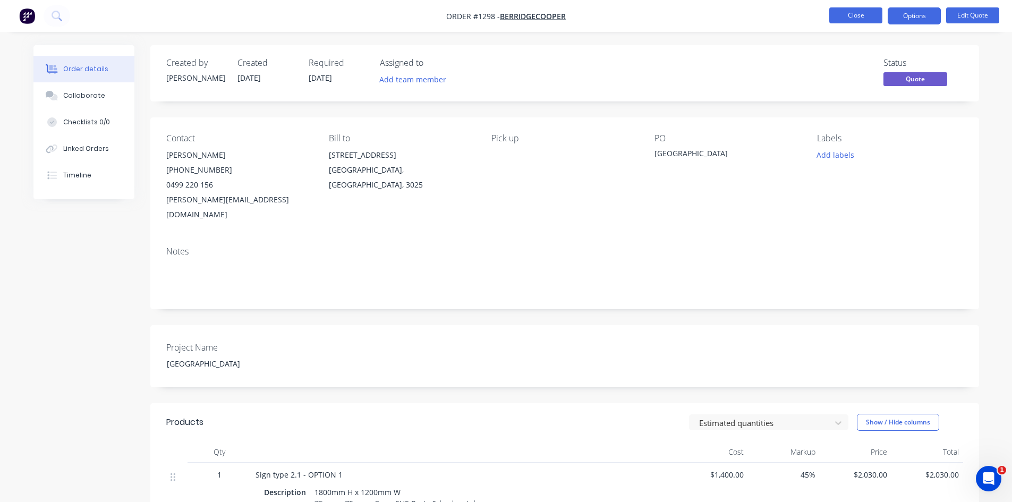
drag, startPoint x: 857, startPoint y: 2, endPoint x: 856, endPoint y: 10, distance: 8.0
click at [857, 2] on nav "Order #1298 - Berridgecooper Close Options Edit Quote" at bounding box center [506, 16] width 1012 height 32
click at [852, 15] on button "Close" at bounding box center [855, 15] width 53 height 16
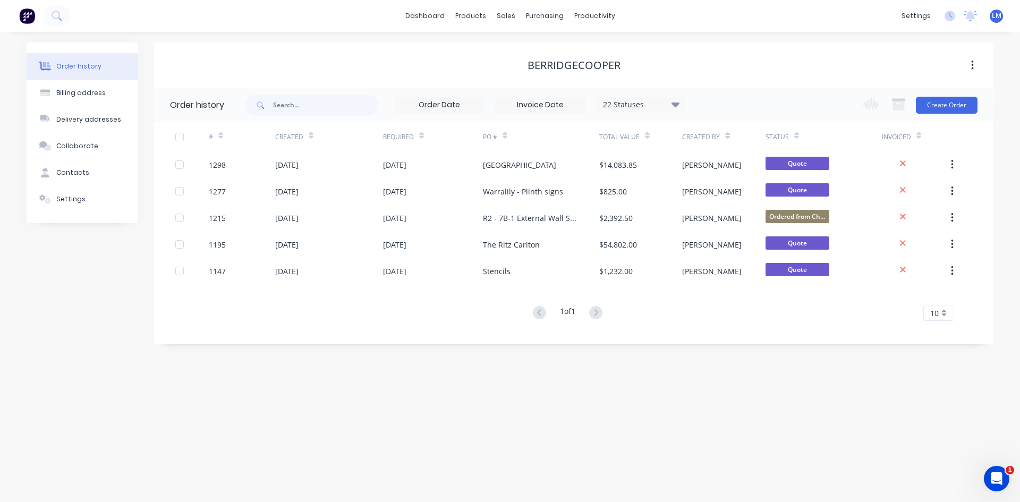
click at [689, 56] on div "Berridgecooper" at bounding box center [573, 65] width 839 height 19
click at [533, 53] on div "Sales Orders" at bounding box center [545, 51] width 44 height 10
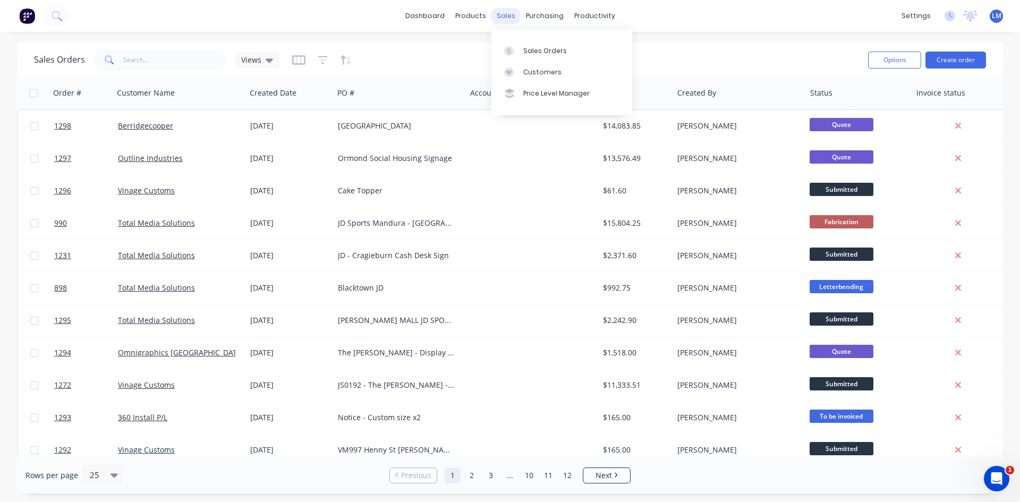
click at [506, 12] on div "sales" at bounding box center [505, 16] width 29 height 16
click at [148, 60] on input "text" at bounding box center [175, 59] width 104 height 21
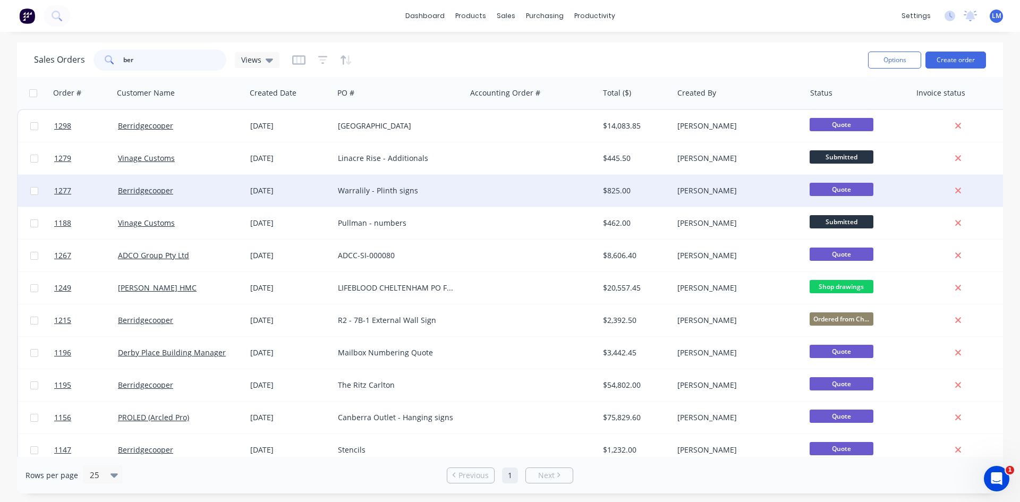
type input "ber"
click at [494, 194] on div at bounding box center [532, 191] width 132 height 32
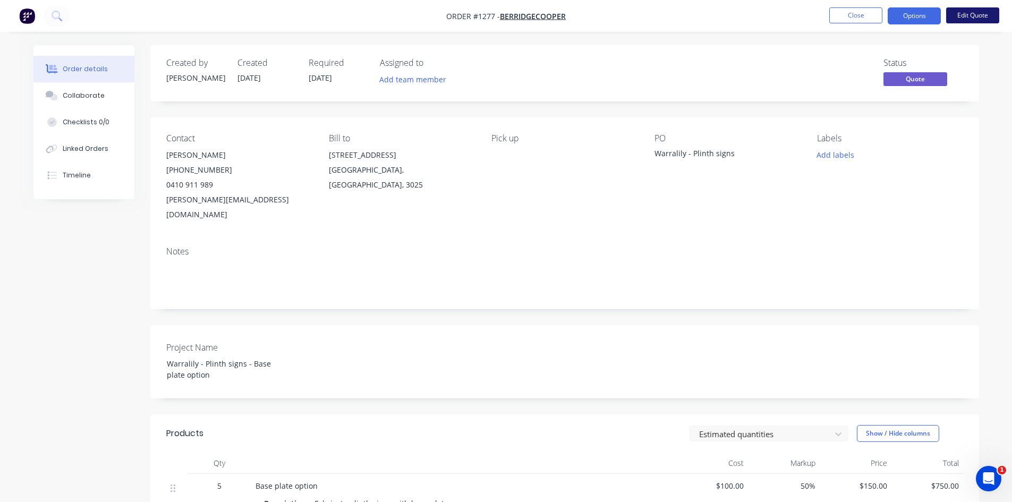
click at [971, 15] on button "Edit Quote" at bounding box center [972, 15] width 53 height 16
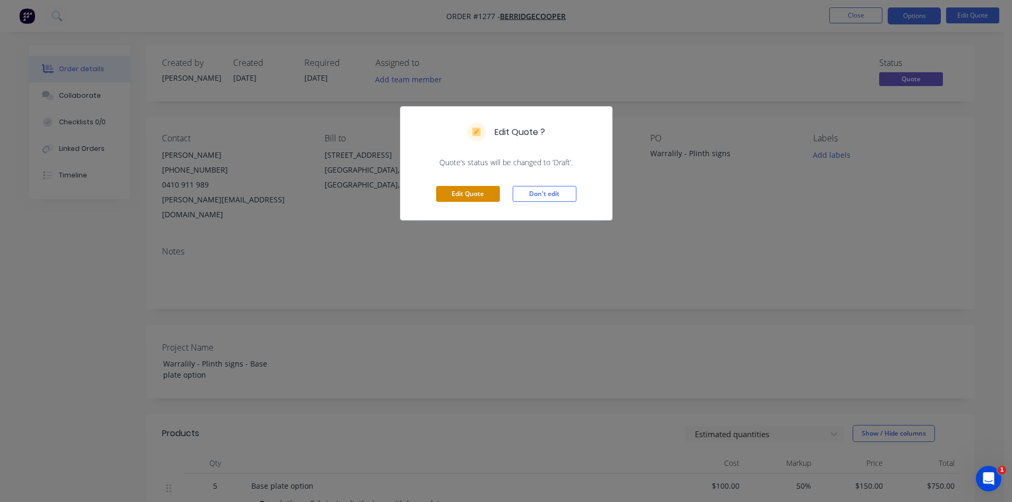
click at [468, 192] on button "Edit Quote" at bounding box center [468, 194] width 64 height 16
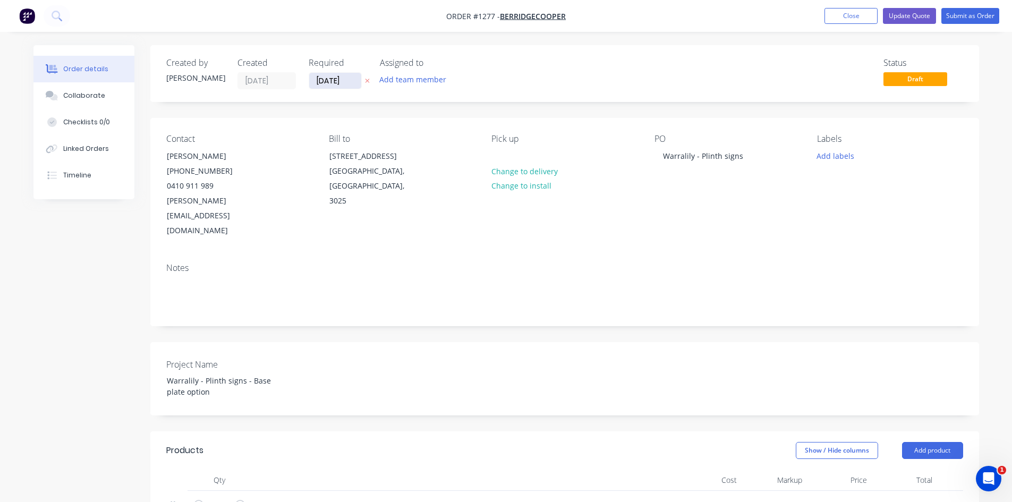
click at [352, 84] on input "[DATE]" at bounding box center [335, 81] width 52 height 16
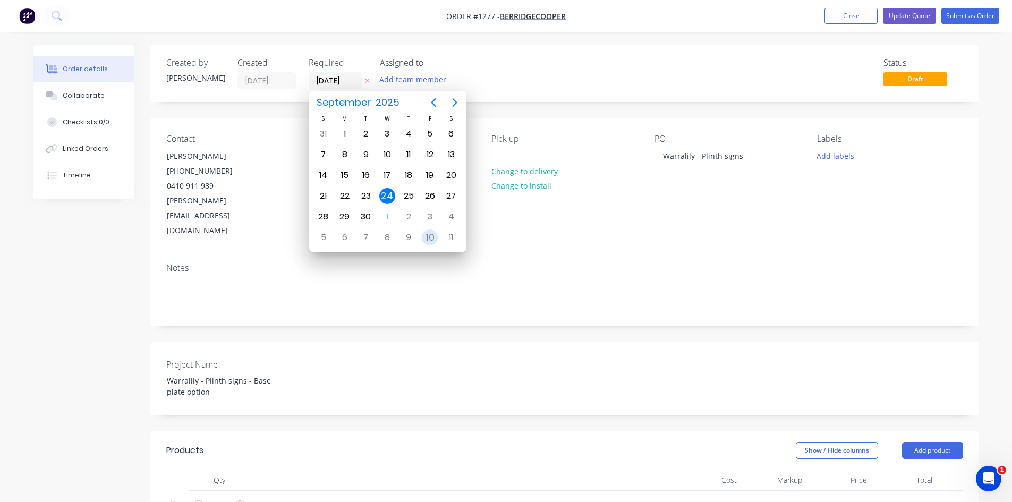
click at [422, 235] on div "10" at bounding box center [430, 237] width 16 height 16
type input "[DATE]"
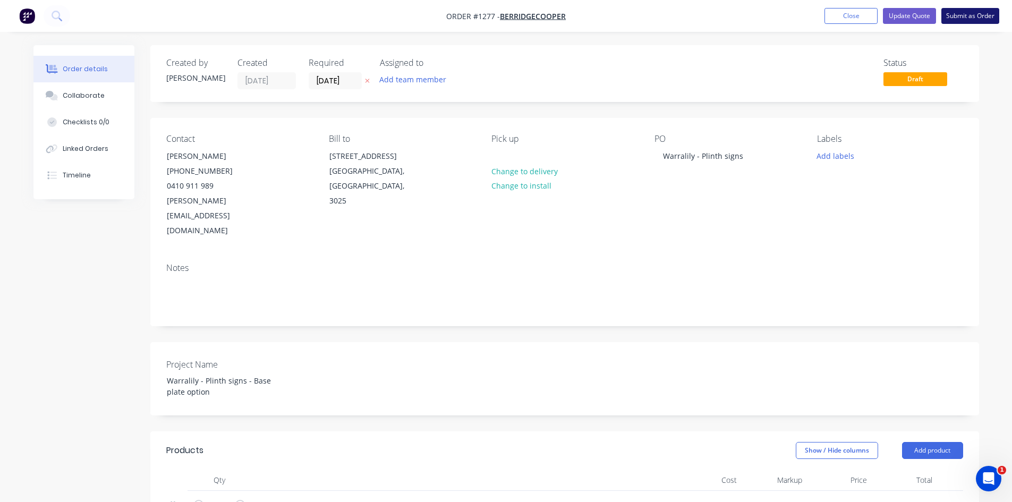
click at [957, 18] on button "Submit as Order" at bounding box center [970, 16] width 58 height 16
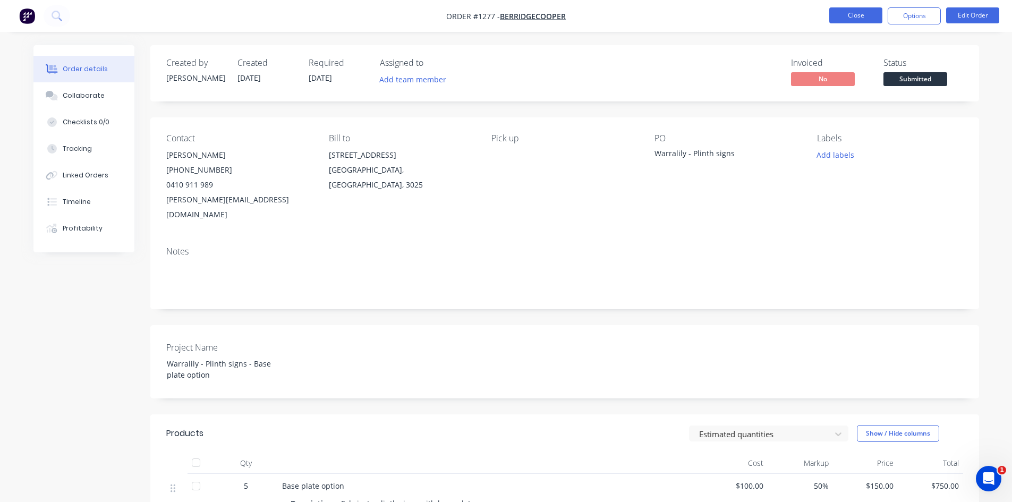
click at [846, 17] on button "Close" at bounding box center [855, 15] width 53 height 16
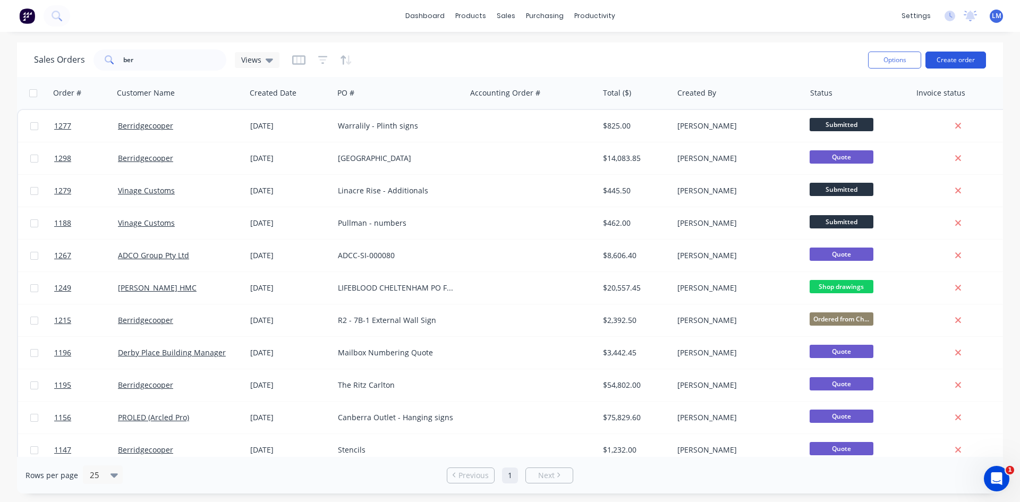
click at [953, 62] on button "Create order" at bounding box center [955, 60] width 61 height 17
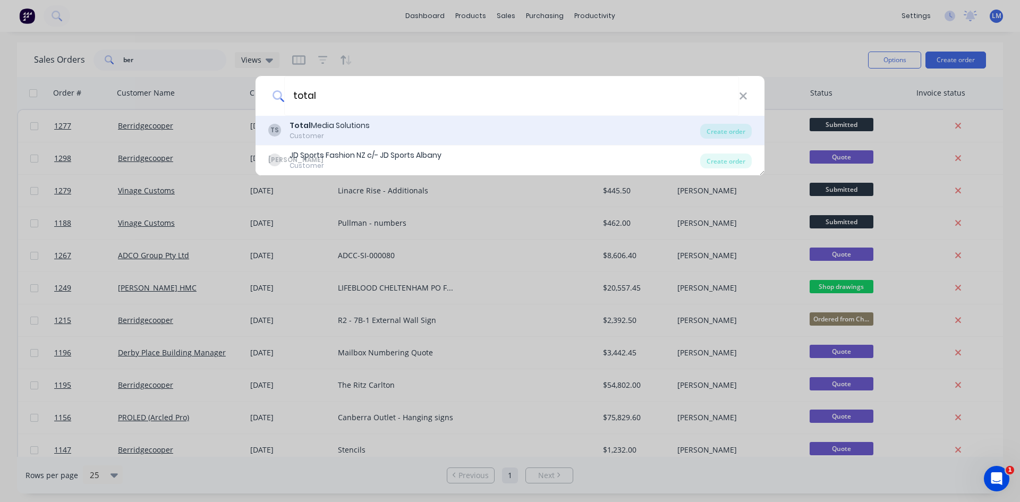
type input "total"
click at [370, 135] on div "TS Total Media Solutions Customer" at bounding box center [484, 130] width 432 height 21
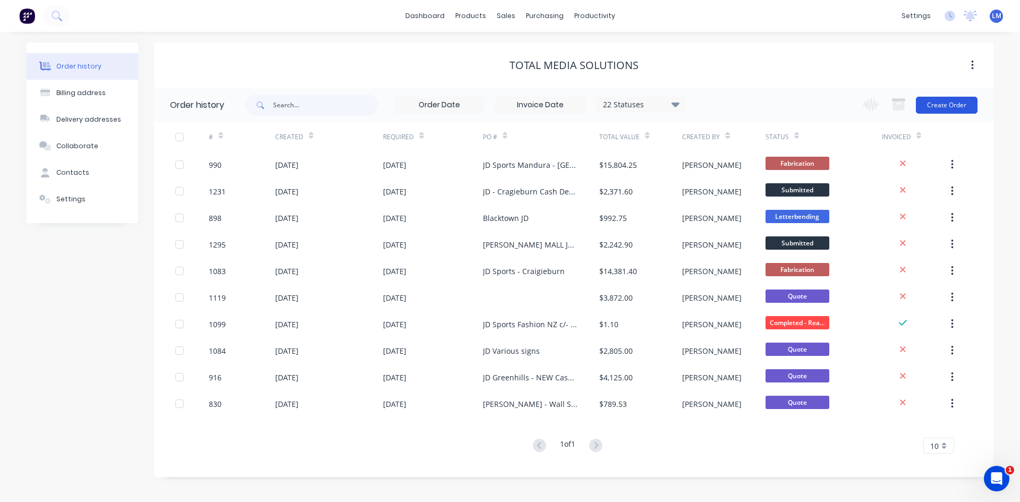
click at [953, 105] on button "Create Order" at bounding box center [947, 105] width 62 height 17
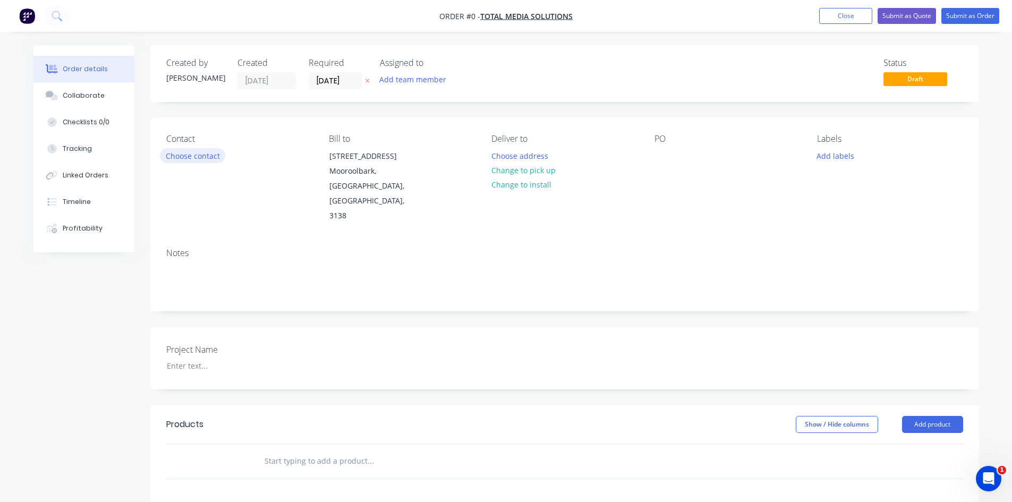
click at [222, 159] on div "Contact Choose contact" at bounding box center [239, 179] width 146 height 90
click at [201, 157] on button "Choose contact" at bounding box center [192, 155] width 65 height 14
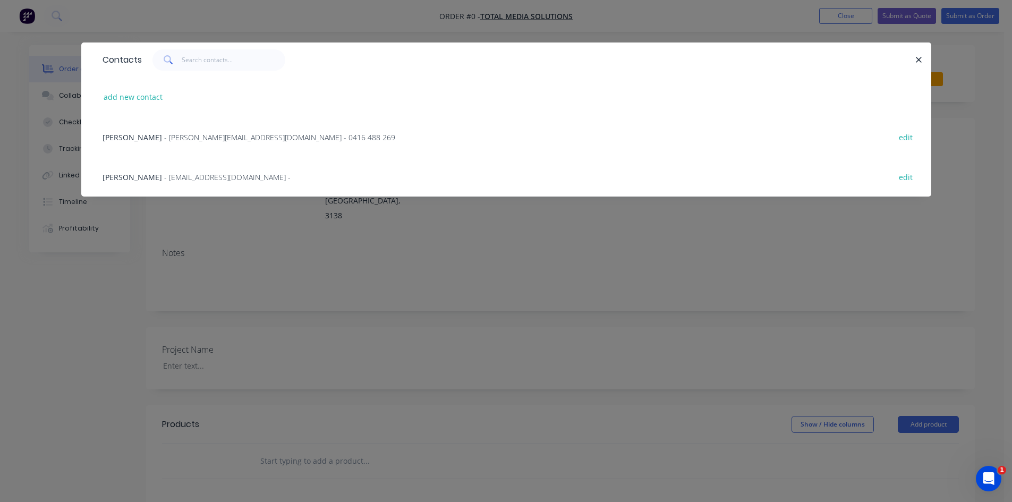
click at [187, 141] on span "- [PERSON_NAME][EMAIL_ADDRESS][DOMAIN_NAME] - 0416 488 269" at bounding box center [279, 137] width 231 height 10
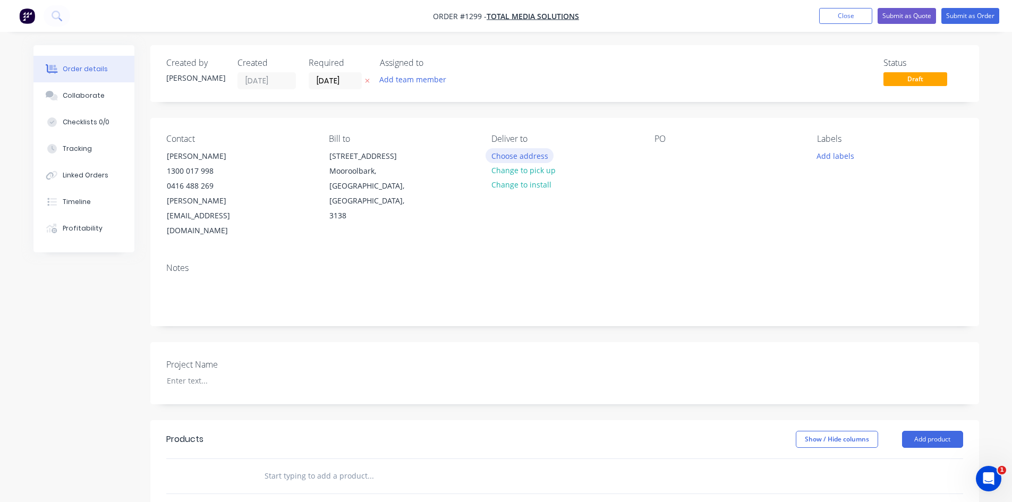
click at [530, 156] on button "Choose address" at bounding box center [519, 155] width 68 height 14
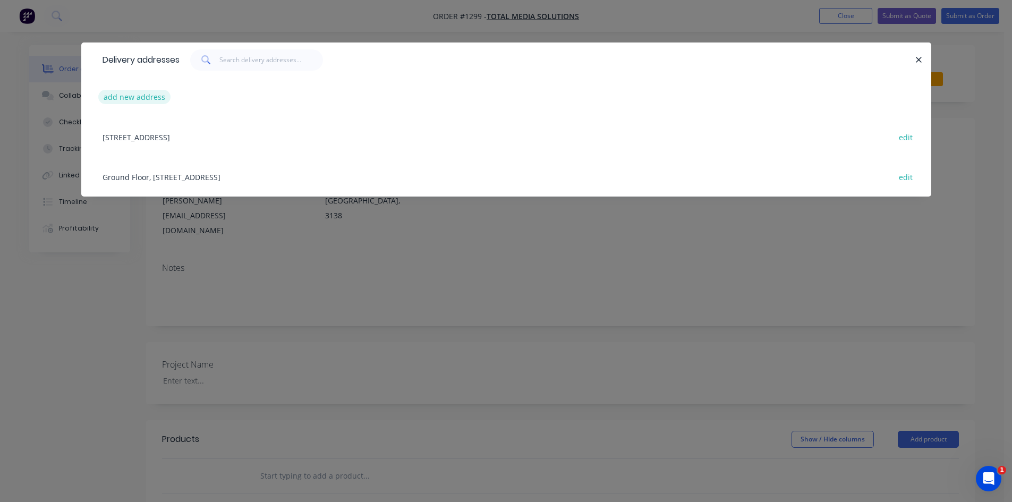
click at [118, 101] on button "add new address" at bounding box center [134, 97] width 73 height 14
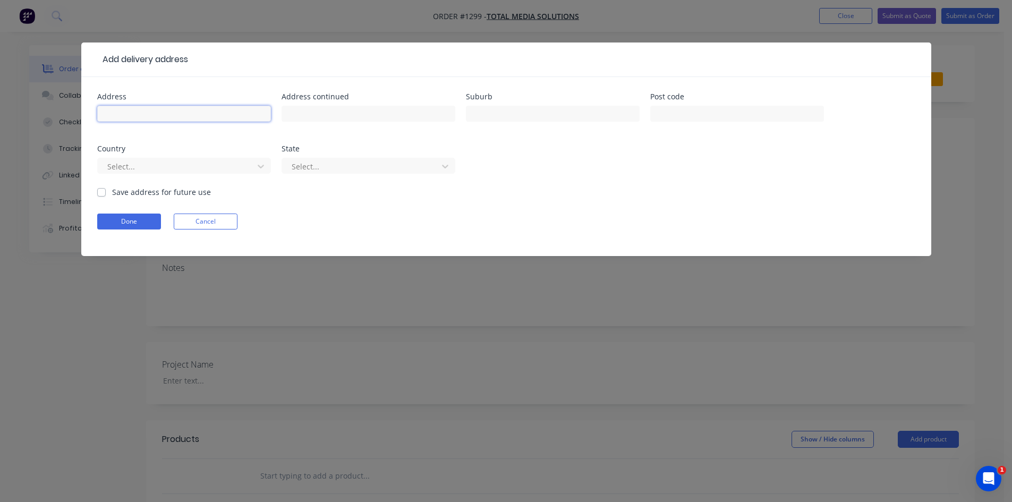
click at [199, 115] on input "text" at bounding box center [184, 114] width 174 height 16
paste input "JD Sports [PERSON_NAME] Mall"
type input "JD Sports [PERSON_NAME] Mall"
click at [346, 108] on input "text" at bounding box center [368, 114] width 174 height 16
paste input "Shop G.01 & G1.01 112-118 [PERSON_NAME][GEOGRAPHIC_DATA]"
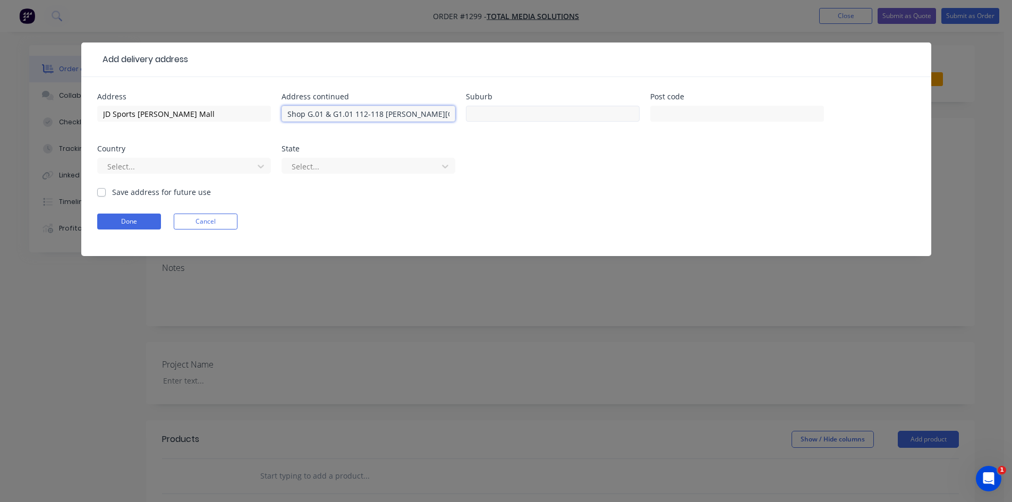
type input "Shop G.01 & G1.01 112-118 [PERSON_NAME][GEOGRAPHIC_DATA]"
click at [549, 113] on input "text" at bounding box center [553, 114] width 174 height 16
type input "[GEOGRAPHIC_DATA]"
click at [686, 109] on input "text" at bounding box center [737, 114] width 174 height 16
type input "5000"
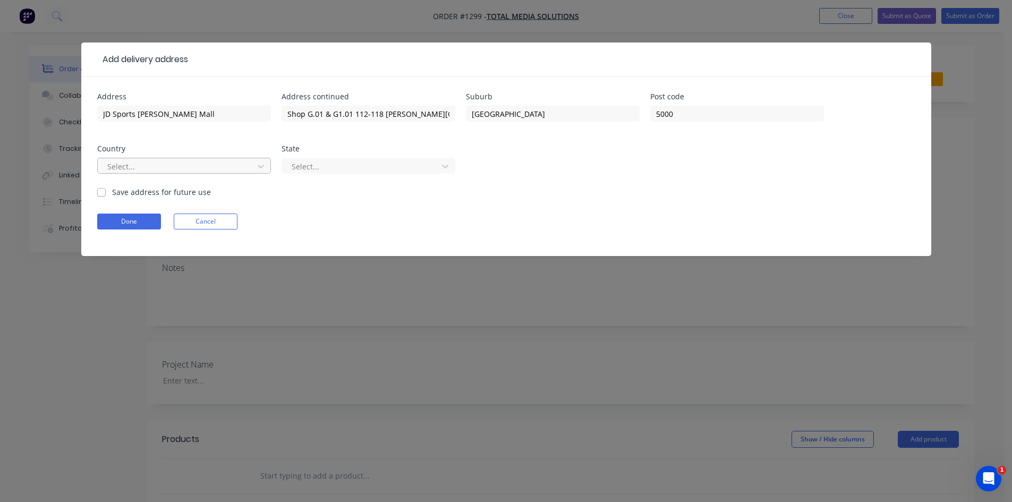
click at [226, 168] on div at bounding box center [177, 166] width 142 height 13
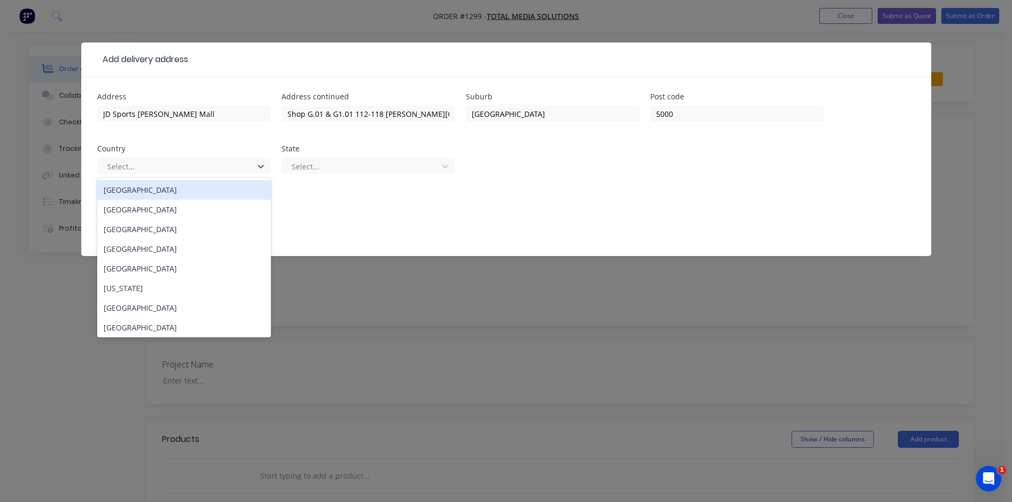
drag, startPoint x: 204, startPoint y: 195, endPoint x: 211, endPoint y: 190, distance: 9.1
click at [203, 194] on div "[GEOGRAPHIC_DATA]" at bounding box center [184, 190] width 174 height 20
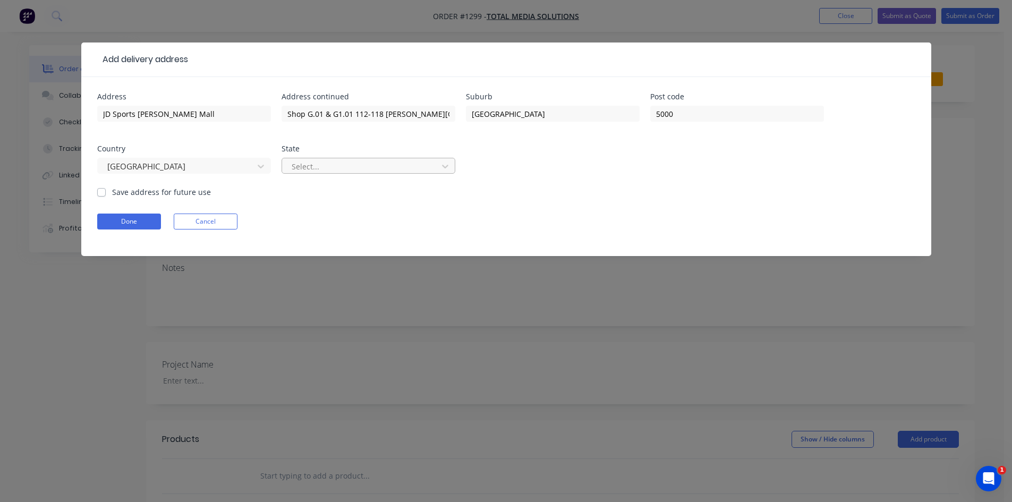
click at [327, 168] on div at bounding box center [361, 166] width 142 height 13
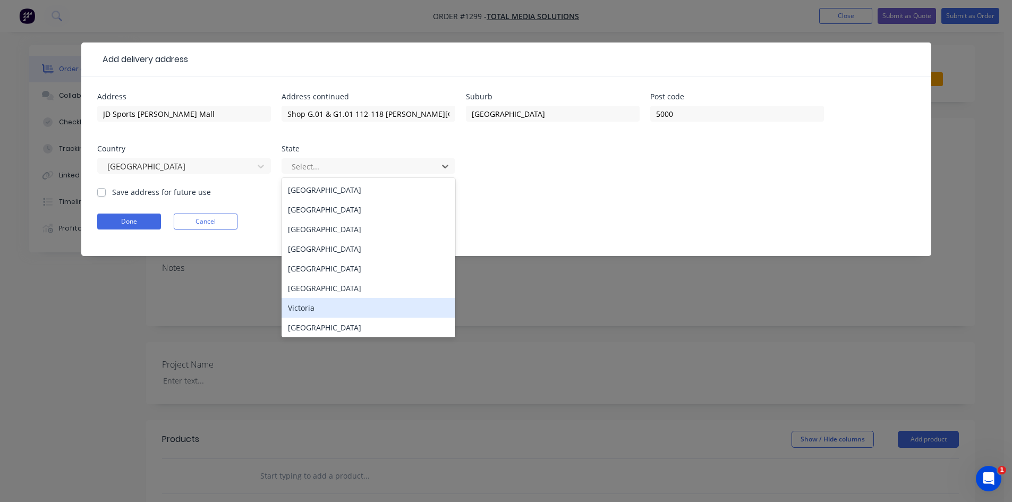
click at [317, 306] on div "Victoria" at bounding box center [368, 308] width 174 height 20
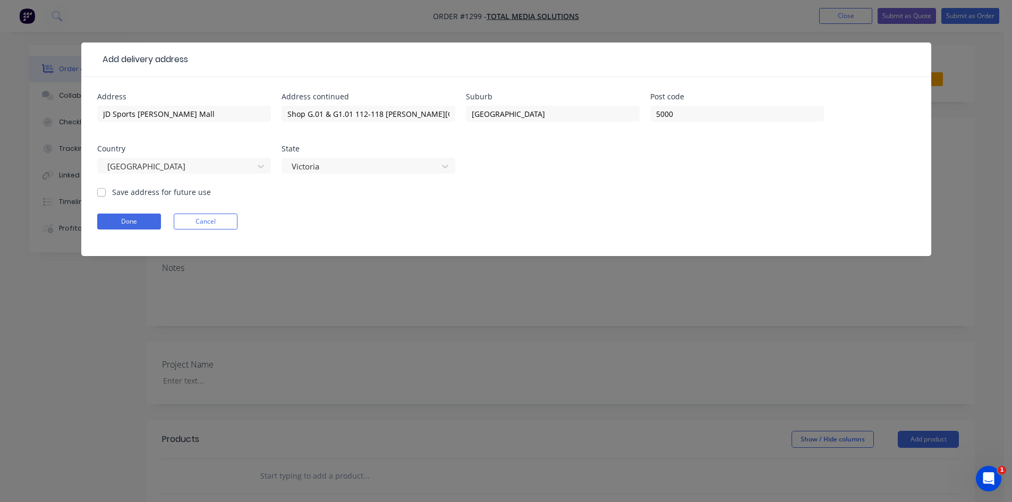
click at [112, 193] on label "Save address for future use" at bounding box center [161, 191] width 99 height 11
click at [102, 193] on input "Save address for future use" at bounding box center [101, 191] width 8 height 10
checkbox input "true"
click at [133, 223] on button "Done" at bounding box center [129, 221] width 64 height 16
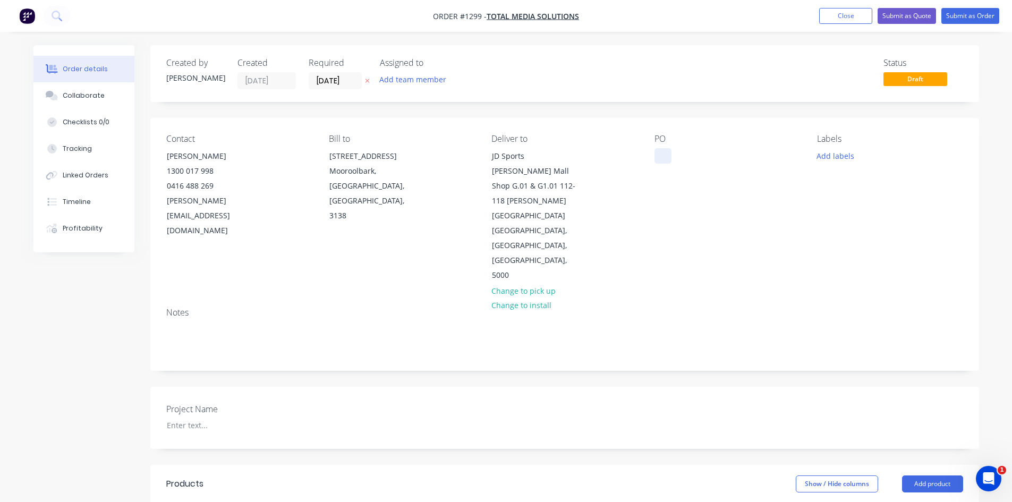
click at [662, 159] on div at bounding box center [662, 155] width 17 height 15
drag, startPoint x: 660, startPoint y: 156, endPoint x: 783, endPoint y: 159, distance: 123.2
click at [783, 159] on div "PO [PERSON_NAME] - LED Transformers" at bounding box center [727, 208] width 146 height 149
copy div "[PERSON_NAME] - LED Transformers"
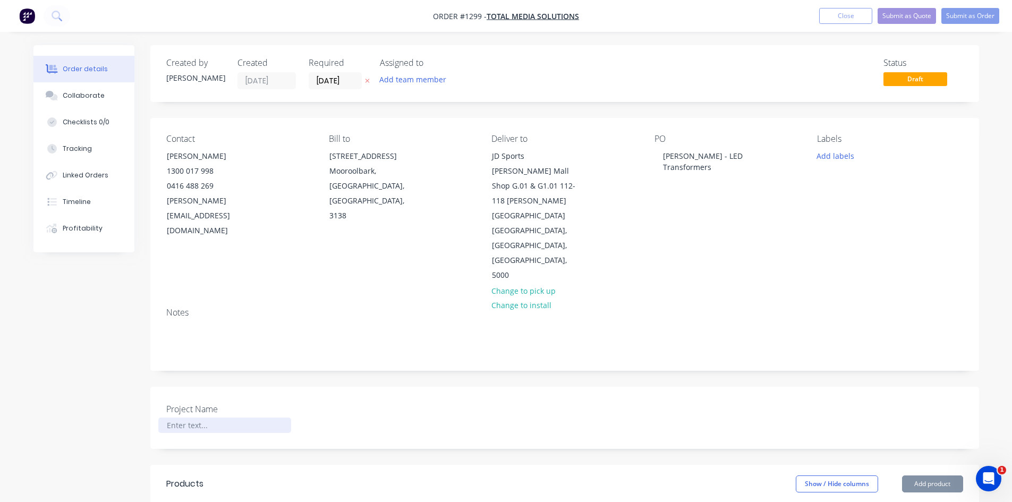
click at [181, 417] on div at bounding box center [224, 424] width 133 height 15
paste div
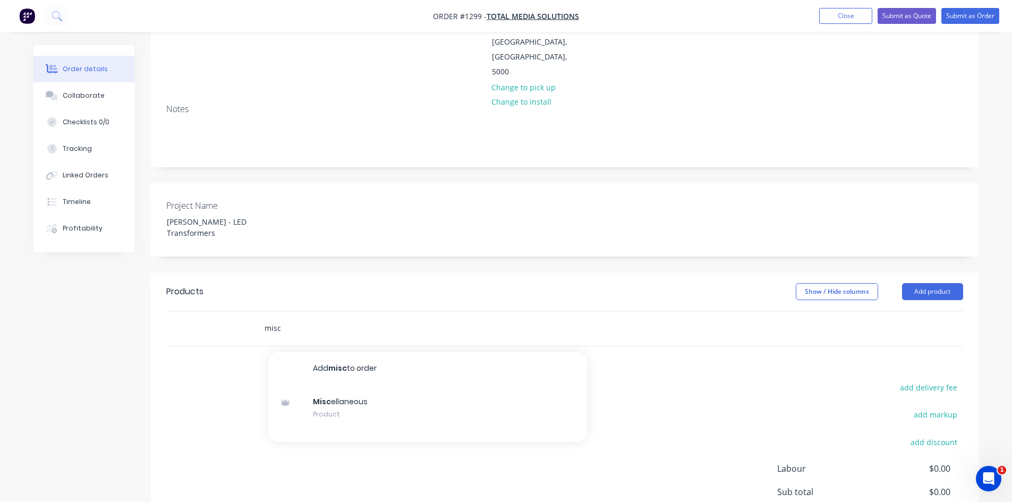
scroll to position [212, 0]
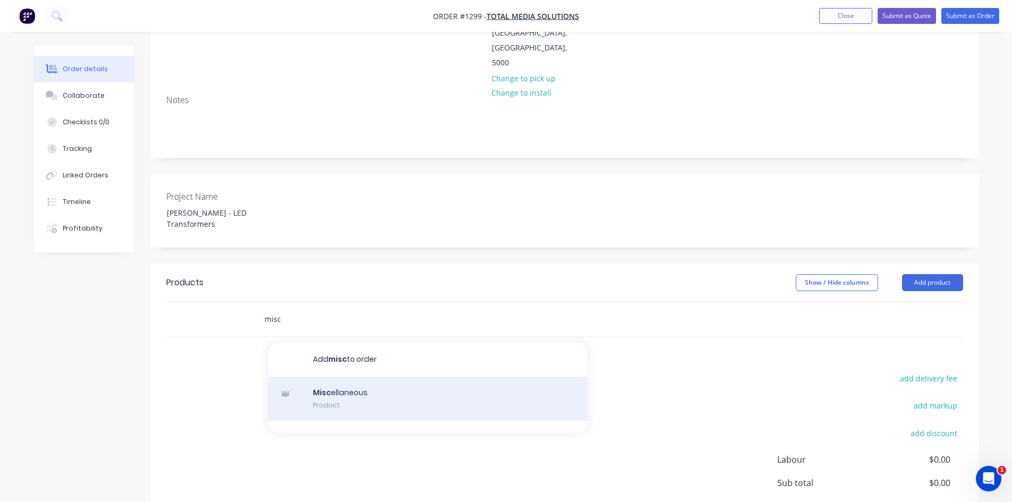
type input "misc"
click at [362, 377] on div "Misc ellaneous Product" at bounding box center [427, 399] width 319 height 45
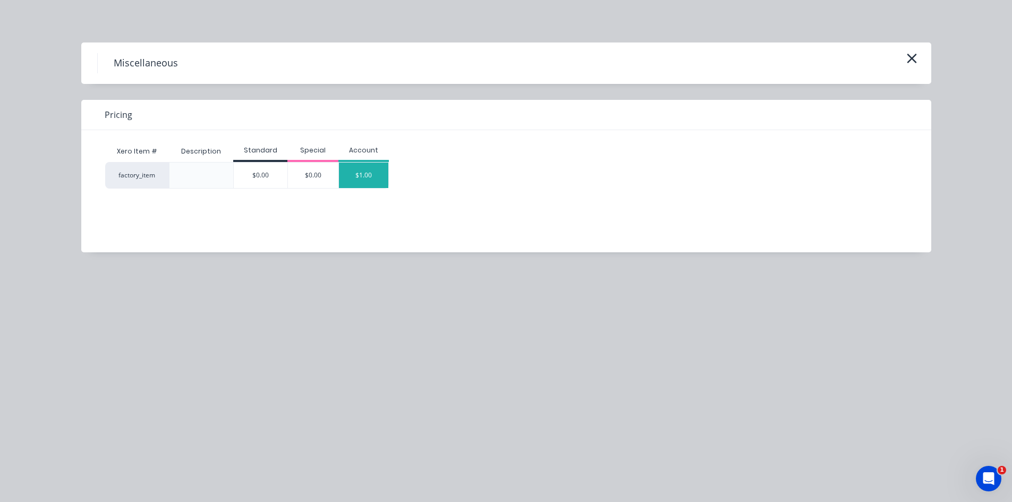
click at [375, 167] on div "$1.00" at bounding box center [364, 175] width 50 height 25
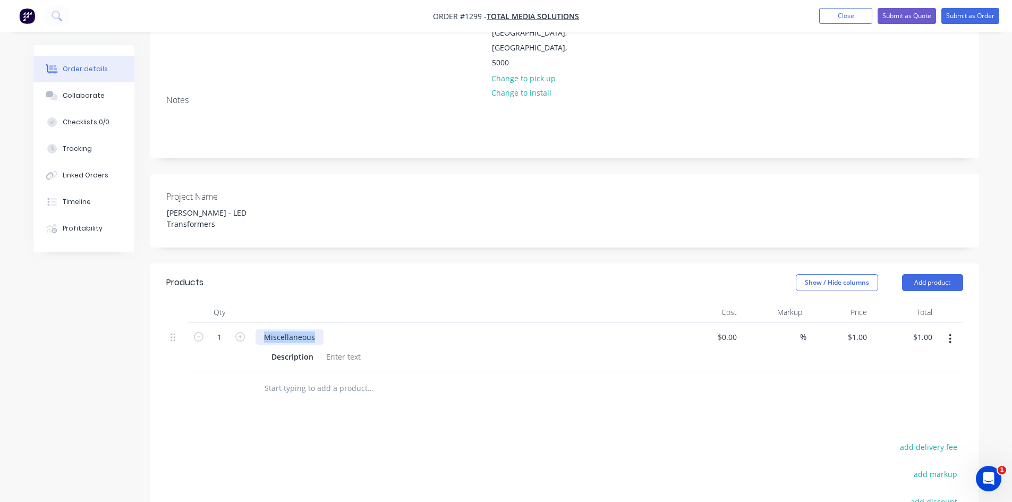
drag, startPoint x: 312, startPoint y: 266, endPoint x: 247, endPoint y: 268, distance: 64.8
click at [247, 323] on div "1 Miscellaneous Description $0.00 $0.00 % $1.00 $1.00 $1.00 $1.00" at bounding box center [564, 347] width 797 height 48
click at [337, 349] on div at bounding box center [343, 356] width 43 height 15
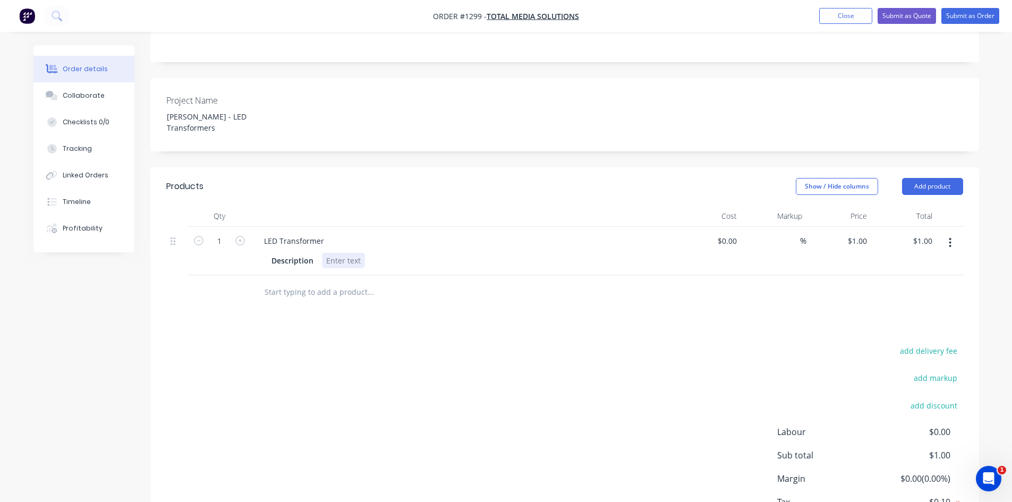
scroll to position [317, 0]
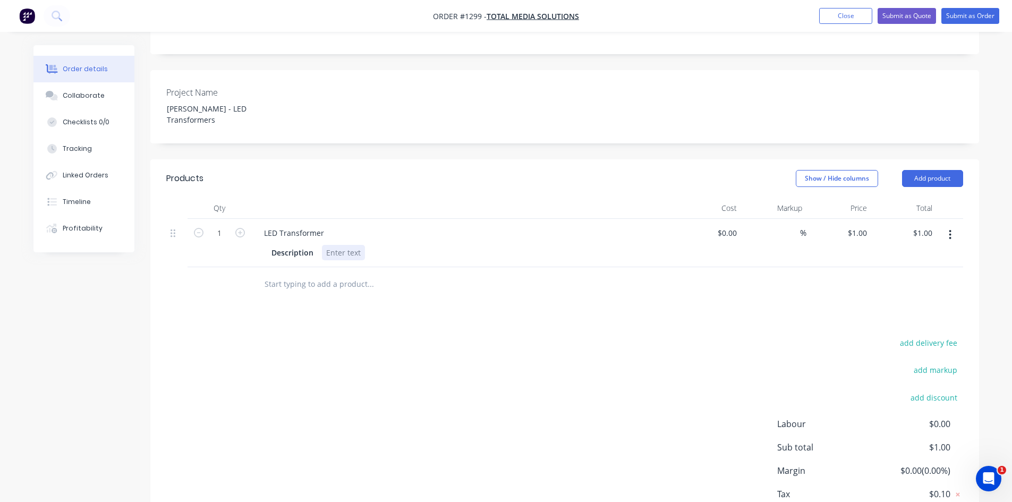
click at [324, 245] on div at bounding box center [343, 252] width 43 height 15
click at [236, 228] on icon "button" at bounding box center [240, 233] width 10 height 10
type input "2"
type input "$2.00"
click at [236, 228] on icon "button" at bounding box center [240, 233] width 10 height 10
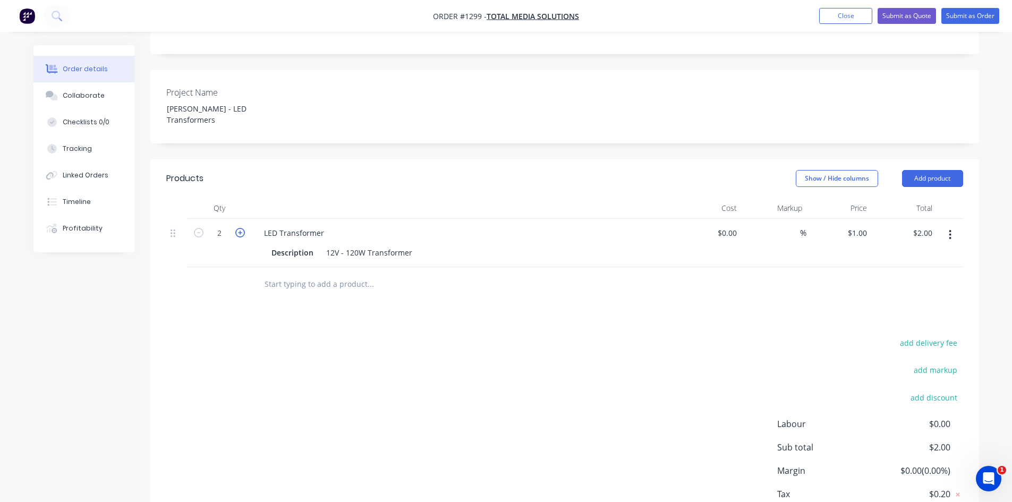
type input "3"
type input "$3.00"
click at [792, 225] on input at bounding box center [794, 232] width 12 height 15
type input "50"
type input "$0.00"
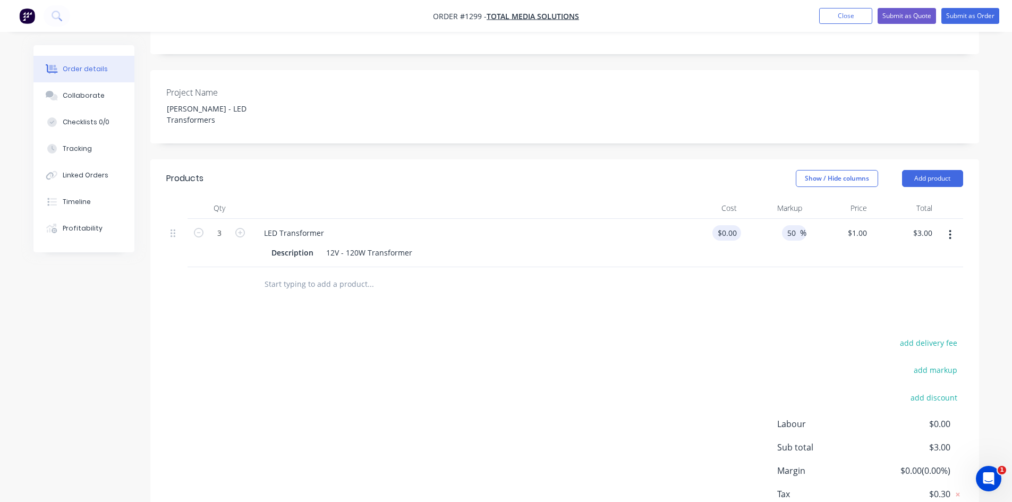
type input "$0.00"
click at [729, 225] on input at bounding box center [728, 232] width 24 height 15
type input "$100.00"
type input "$150.00"
type input "$450.00"
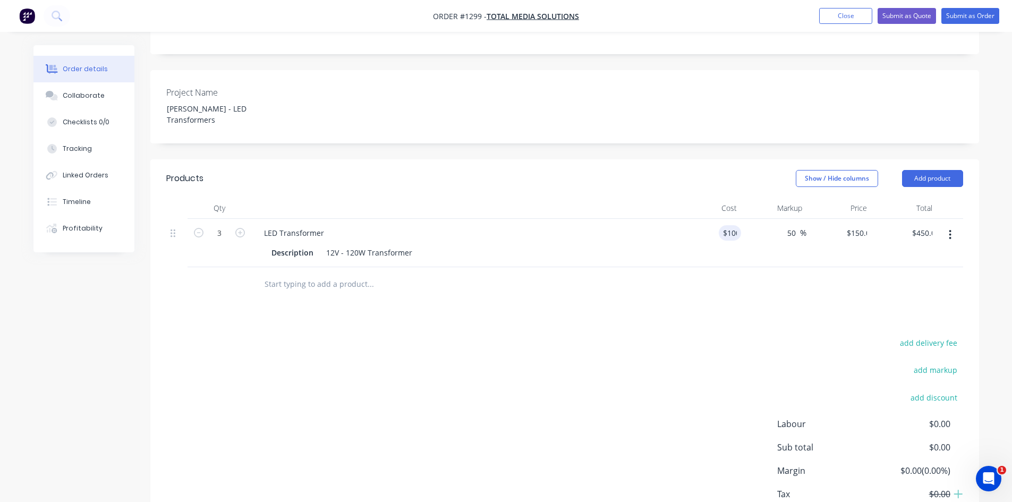
click at [700, 336] on div "add delivery fee add markup add discount Labour $0.00 Sub total $0.00 Margin $0…" at bounding box center [564, 438] width 797 height 205
click at [952, 225] on button "button" at bounding box center [949, 234] width 25 height 19
click at [920, 276] on div "Duplicate" at bounding box center [912, 283] width 82 height 15
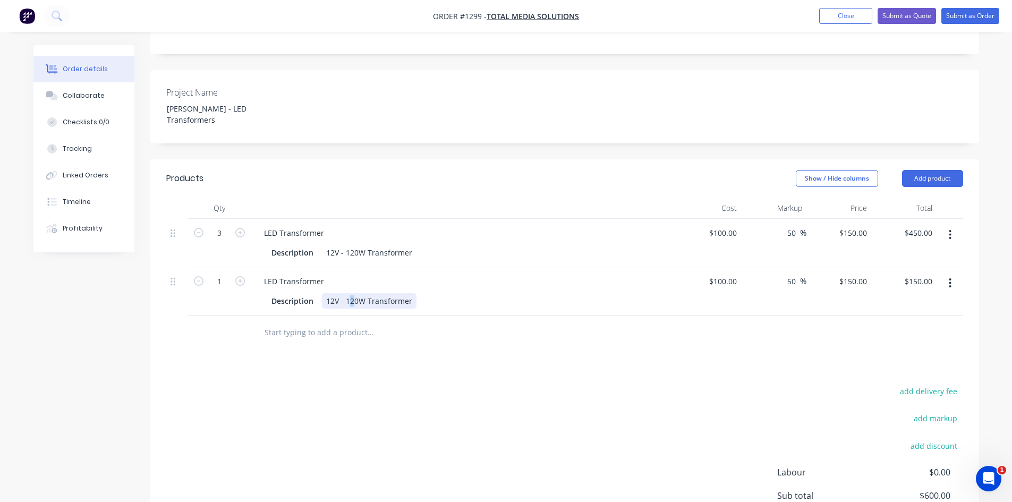
click at [352, 293] on div "12V - 120W Transformer" at bounding box center [369, 300] width 95 height 15
click at [239, 276] on icon "button" at bounding box center [240, 281] width 10 height 10
type input "2"
type input "$300.00"
drag, startPoint x: 715, startPoint y: 207, endPoint x: 753, endPoint y: 212, distance: 38.6
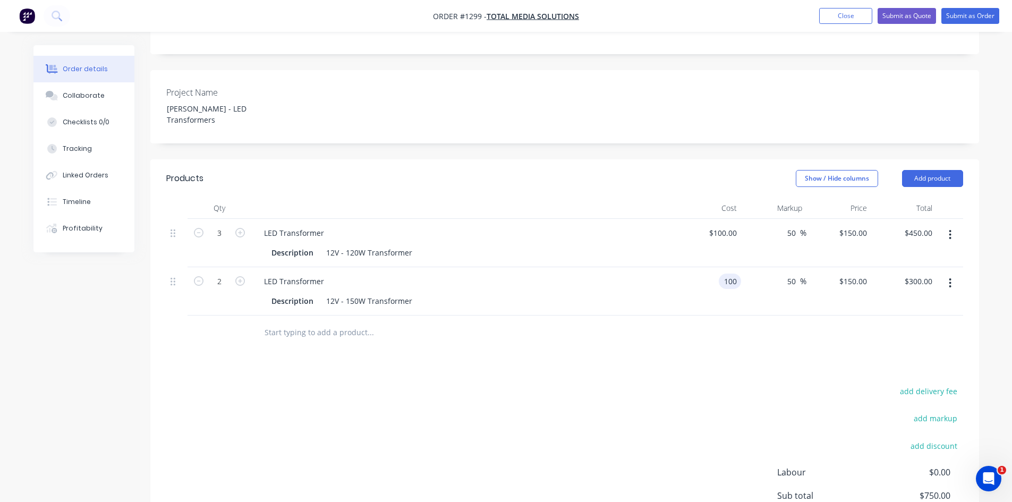
click at [751, 267] on div "2 LED Transformer Description 12V - 150W Transformer 100 100 50 50 % $150.00 $1…" at bounding box center [564, 291] width 797 height 48
type input "$120.00"
type input "$180.00"
type input "$360.00"
click at [733, 304] on div "Products Show / Hide columns Add product Qty Cost Markup Price Total 3 LED Tran…" at bounding box center [564, 382] width 828 height 446
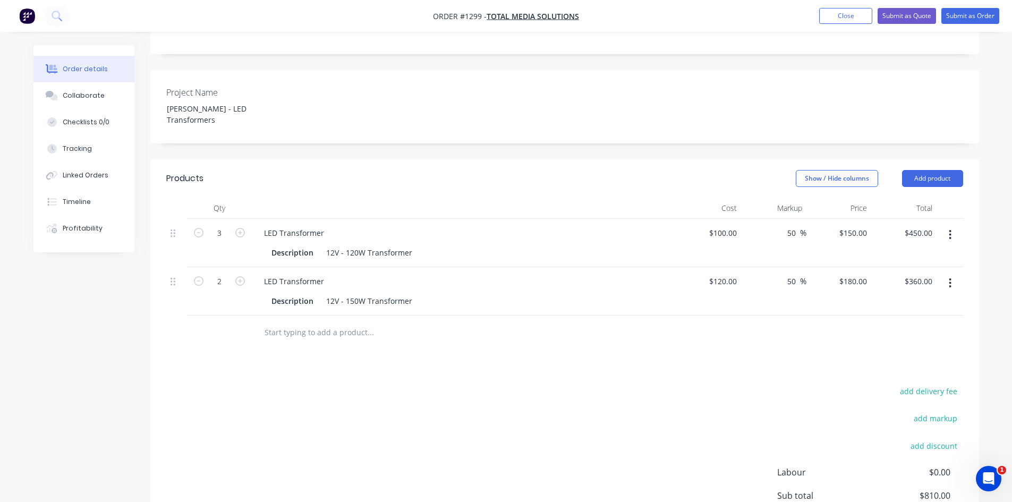
click at [344, 322] on input "text" at bounding box center [370, 332] width 212 height 21
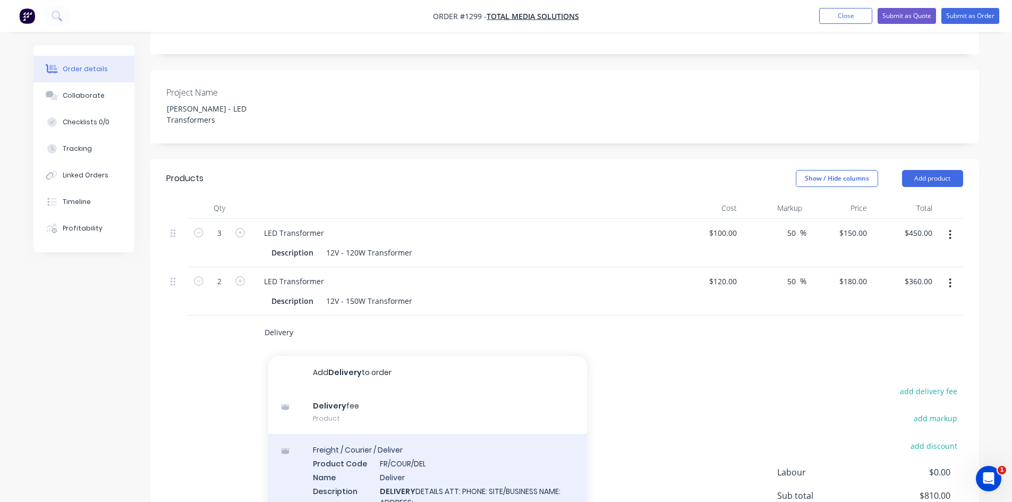
type input "Delivery"
click at [370, 434] on div "Freight / Courier / Deliver Product Code FR/COUR/DEL Name Deliver Description D…" at bounding box center [427, 482] width 319 height 97
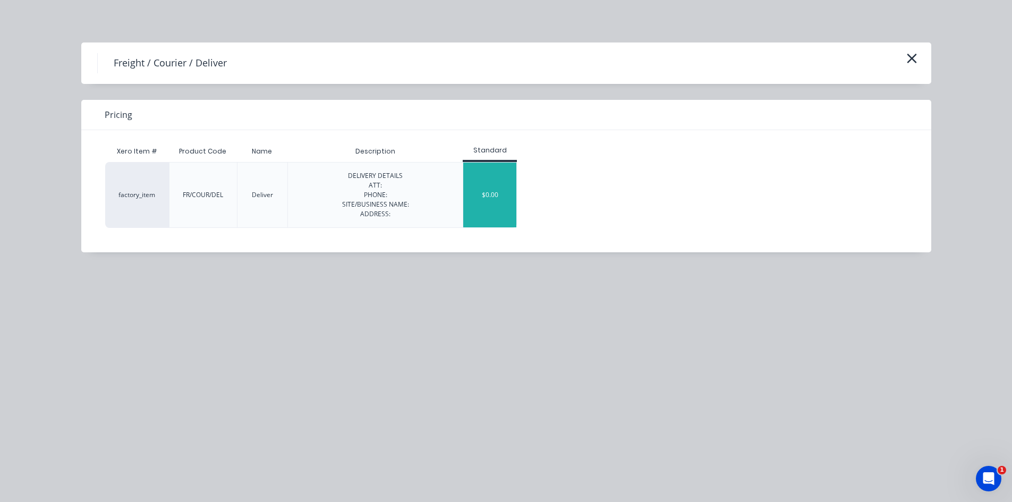
click at [488, 211] on div "$0.00" at bounding box center [489, 195] width 53 height 65
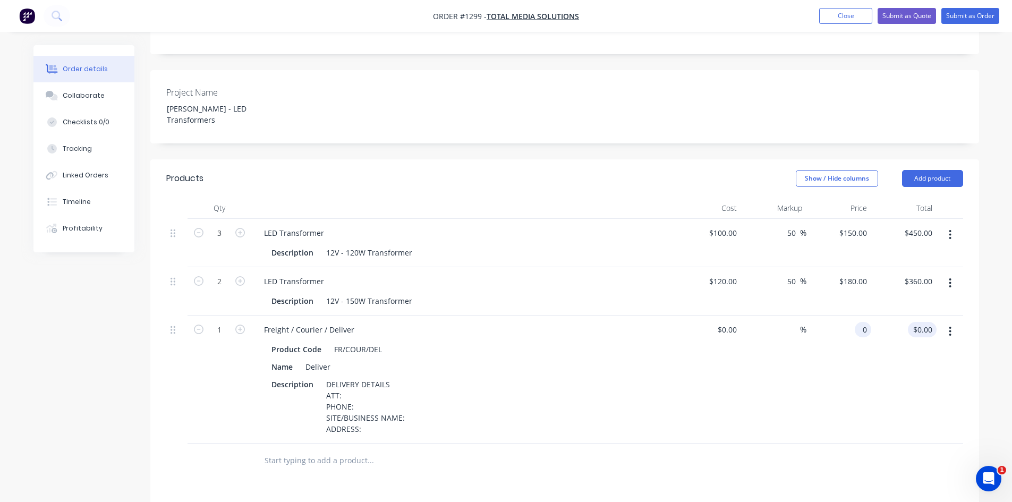
drag, startPoint x: 850, startPoint y: 259, endPoint x: 919, endPoint y: 259, distance: 68.5
click at [918, 315] on div "1 Freight / Courier / Deliver Product Code FR/COUR/DEL Name Deliver Description…" at bounding box center [564, 379] width 797 height 128
type input "$120.00"
click at [679, 334] on div "$0.00 $0.00" at bounding box center [708, 379] width 65 height 128
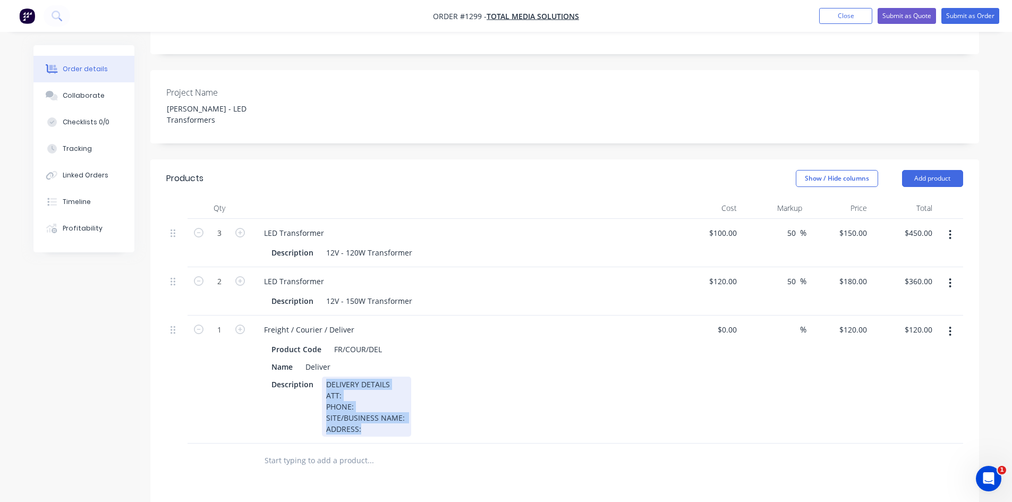
drag, startPoint x: 341, startPoint y: 332, endPoint x: 415, endPoint y: 363, distance: 80.0
click at [415, 377] on div "Description DELIVERY DETAILS ATT: PHONE: SITE/BUSINESS NAME: ADDRESS:" at bounding box center [461, 407] width 389 height 60
paste div
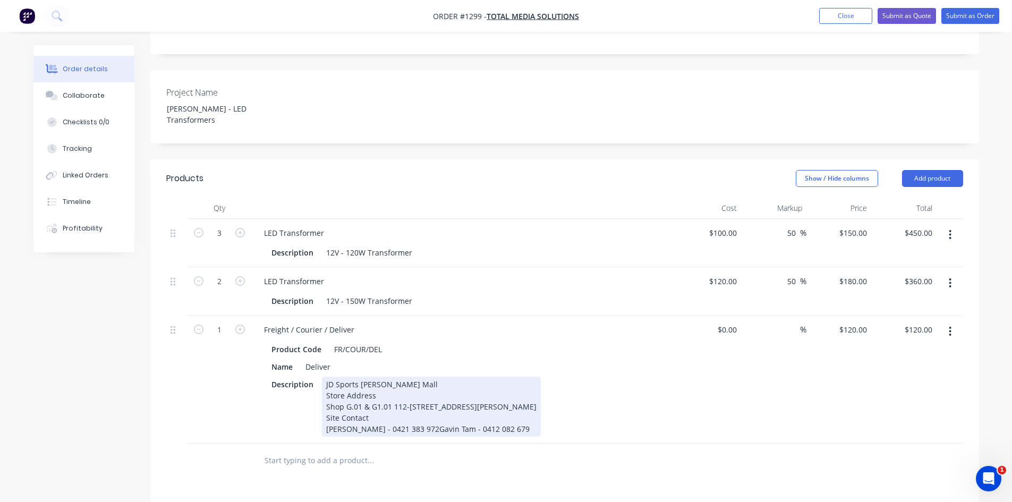
click at [412, 412] on div "Site Contact" at bounding box center [431, 417] width 210 height 11
click at [464, 401] on div "Shop G.01 & G1.01 112-[STREET_ADDRESS][PERSON_NAME]" at bounding box center [431, 406] width 210 height 11
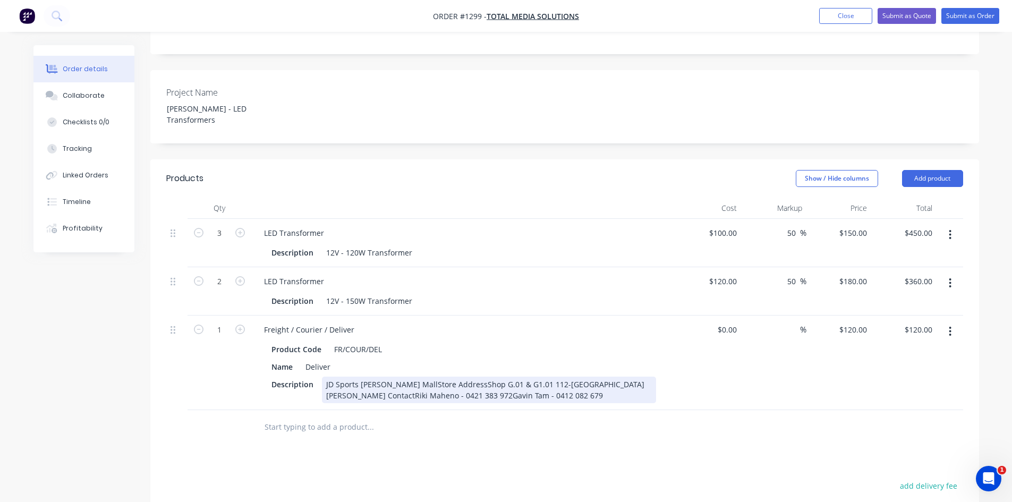
click at [581, 404] on div "Products Show / Hide columns Add product Qty Cost Markup Price Total 3 LED Tran…" at bounding box center [564, 429] width 828 height 540
click at [399, 377] on div "JD Sports [PERSON_NAME] MallStore AddressShop G.01 & G1.01 112-[GEOGRAPHIC_DATA…" at bounding box center [489, 390] width 334 height 27
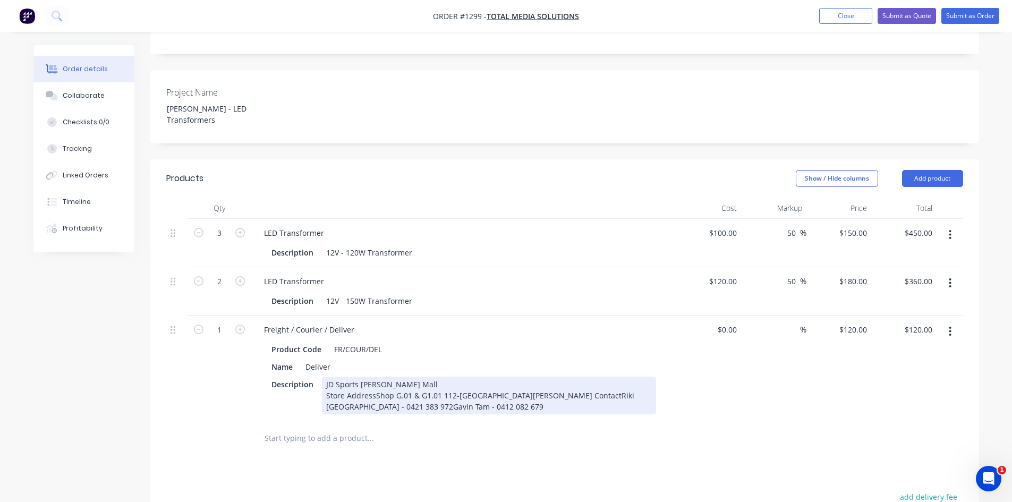
click at [373, 377] on div "JD Sports [PERSON_NAME] Mall Store AddressShop G.01 & G1.01 112-[GEOGRAPHIC_DAT…" at bounding box center [489, 396] width 334 height 38
click at [521, 377] on div "JD Sports [PERSON_NAME] Mall Store Address Shop G.01 & G1.01 112-[GEOGRAPHIC_DA…" at bounding box center [489, 396] width 334 height 38
click at [577, 377] on div "JD Sports [PERSON_NAME] Mall Store Address Shop G.01 & G1.01 112-[GEOGRAPHIC_DA…" at bounding box center [489, 396] width 334 height 38
click at [366, 377] on div "JD Sports [PERSON_NAME] Mall Store Address Shop G.01 & G1.01 112-[GEOGRAPHIC_DA…" at bounding box center [457, 396] width 271 height 38
click at [463, 377] on div "JD Sports [PERSON_NAME] Mall Store Address Shop G.01 & G1.01 112-[GEOGRAPHIC_DA…" at bounding box center [467, 396] width 290 height 38
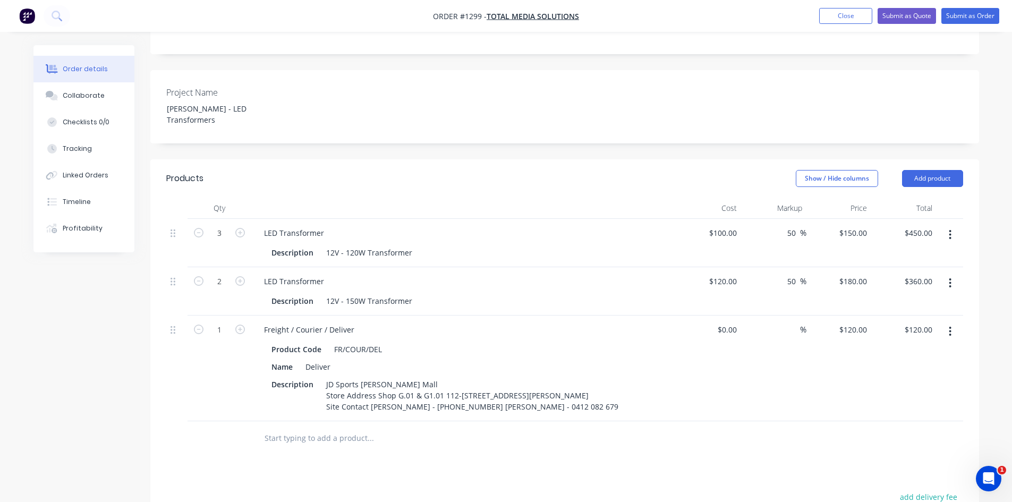
click at [483, 421] on div at bounding box center [442, 438] width 382 height 35
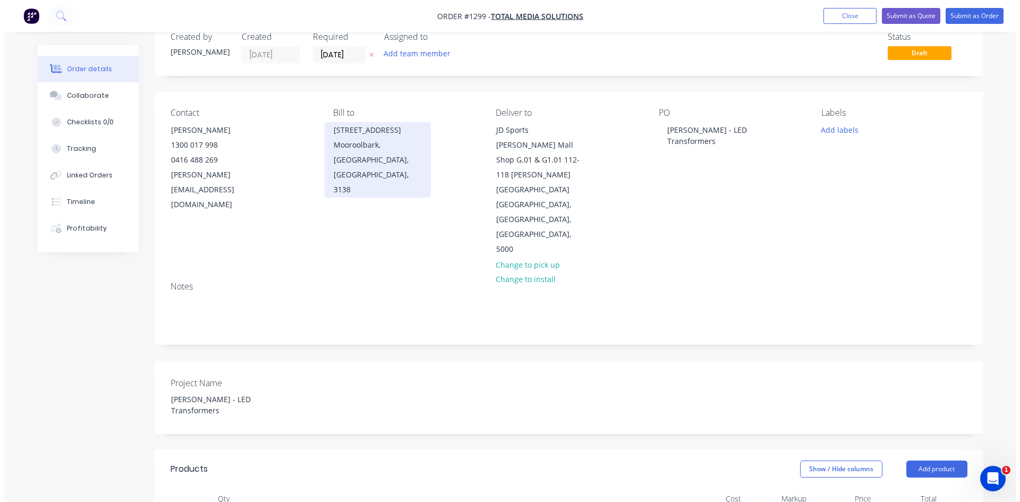
scroll to position [0, 0]
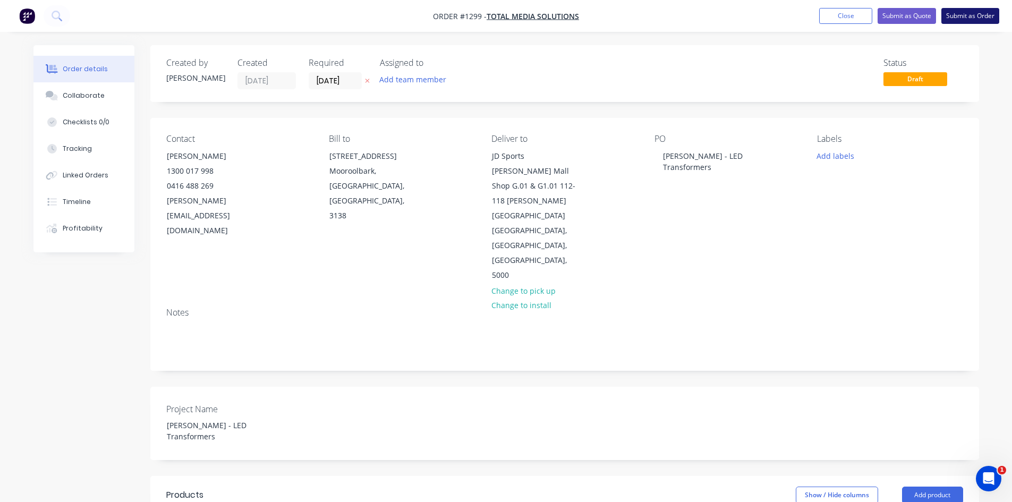
click at [974, 17] on button "Submit as Order" at bounding box center [970, 16] width 58 height 16
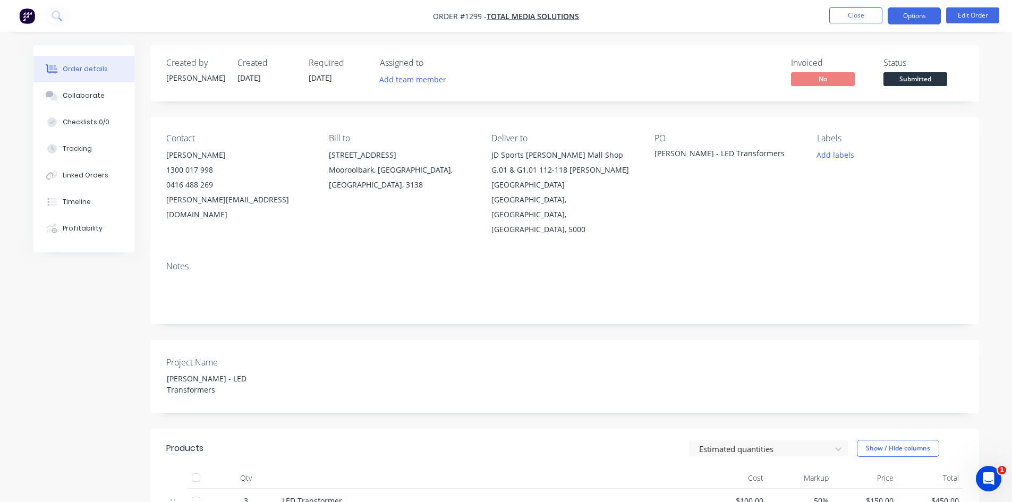
click at [916, 18] on button "Options" at bounding box center [913, 15] width 53 height 17
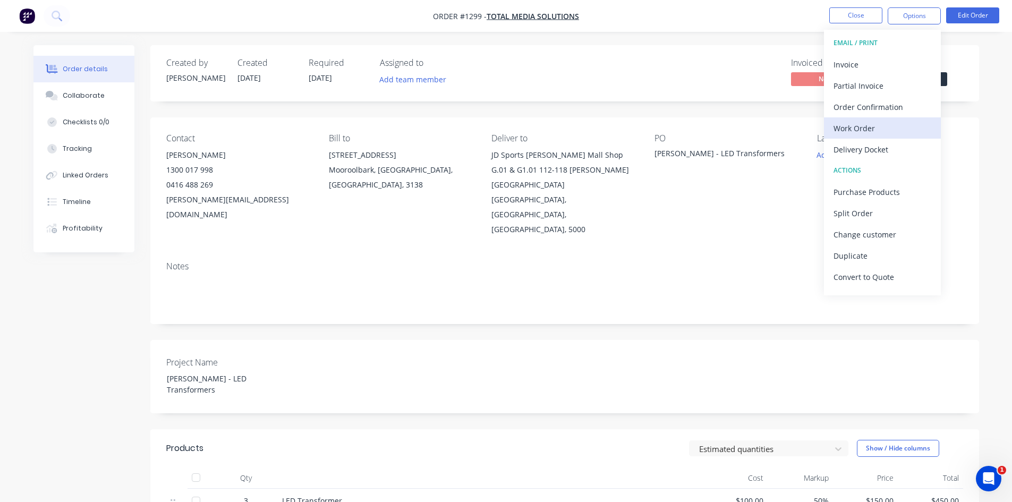
click at [875, 127] on div "Work Order" at bounding box center [882, 128] width 98 height 15
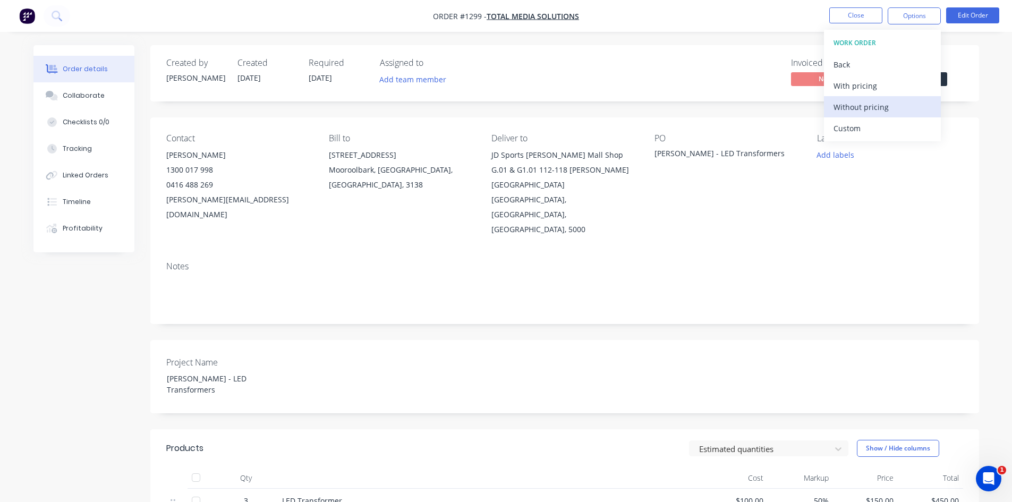
click at [867, 106] on div "Without pricing" at bounding box center [882, 106] width 98 height 15
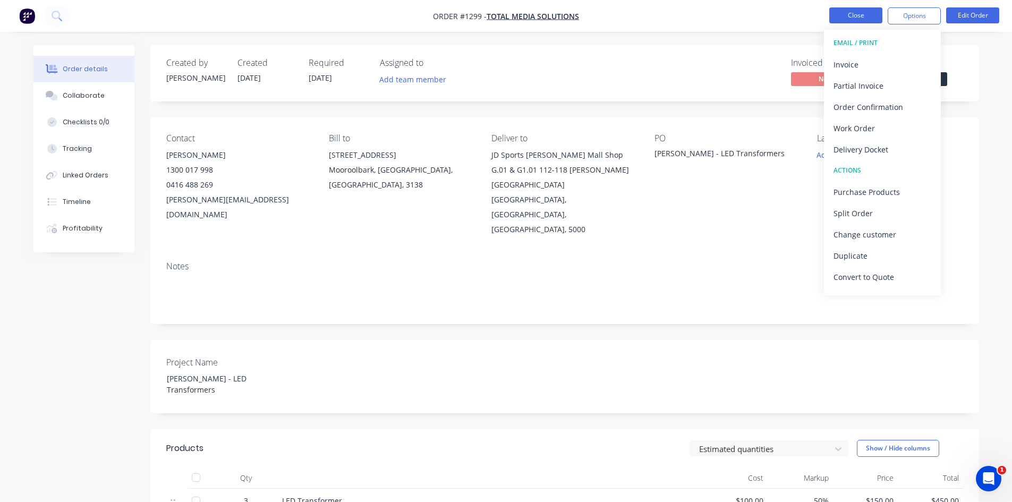
click at [853, 16] on button "Close" at bounding box center [855, 15] width 53 height 16
